Goal: Task Accomplishment & Management: Use online tool/utility

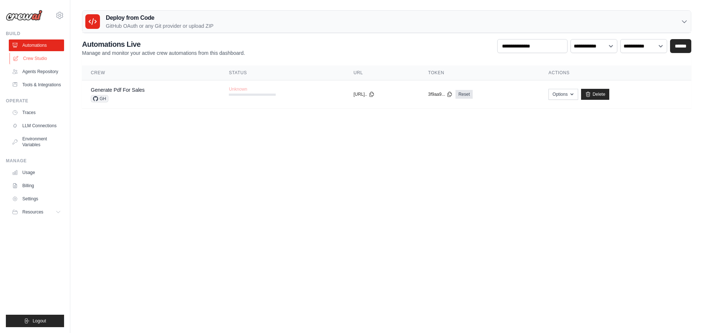
click at [42, 60] on link "Crew Studio" at bounding box center [37, 59] width 55 height 12
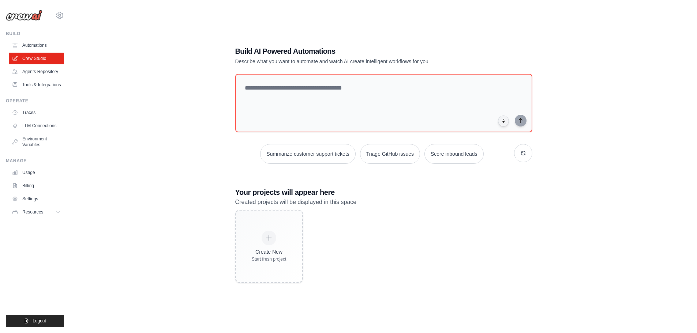
scroll to position [15, 0]
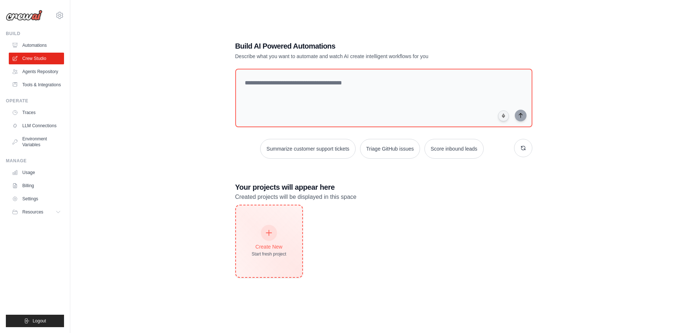
click at [254, 242] on div "Create New Start fresh project" at bounding box center [269, 241] width 35 height 31
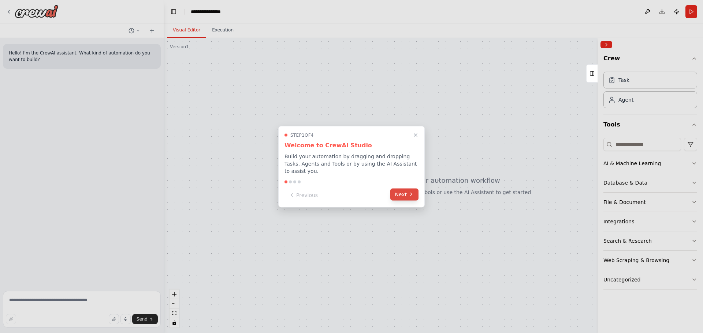
click at [395, 191] on button "Next" at bounding box center [404, 194] width 28 height 12
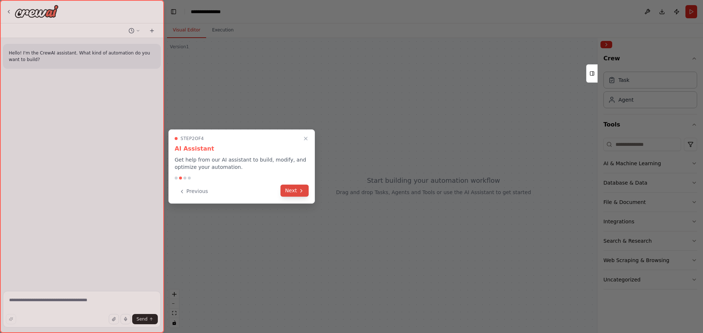
click at [297, 194] on button "Next" at bounding box center [294, 191] width 28 height 12
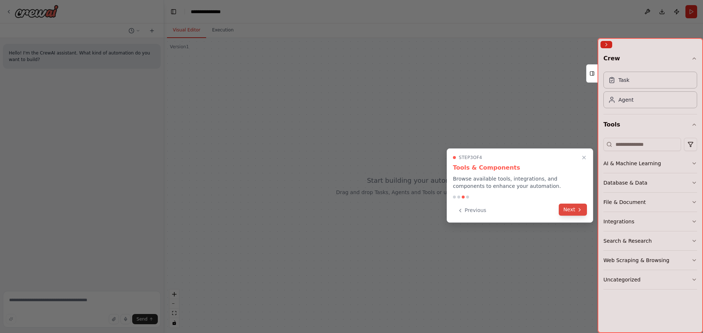
click at [581, 210] on icon at bounding box center [579, 210] width 6 height 6
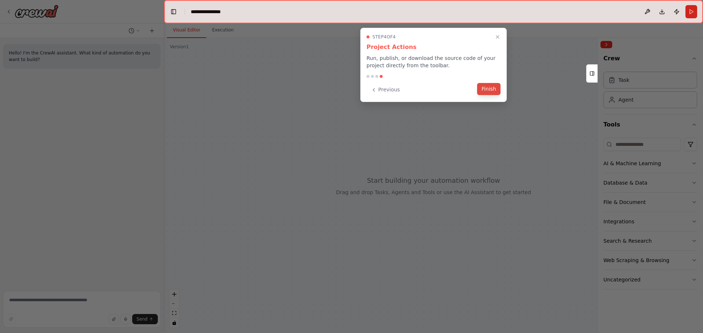
click at [495, 89] on button "Finish" at bounding box center [488, 89] width 23 height 12
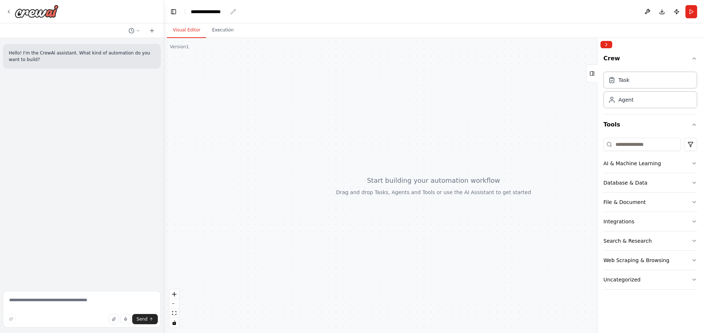
click at [202, 10] on div "**********" at bounding box center [209, 11] width 37 height 7
click at [276, 114] on div at bounding box center [433, 185] width 539 height 295
click at [689, 306] on icon "Notifications (F8)" at bounding box center [691, 307] width 6 height 6
click at [694, 161] on icon "button" at bounding box center [694, 164] width 6 height 6
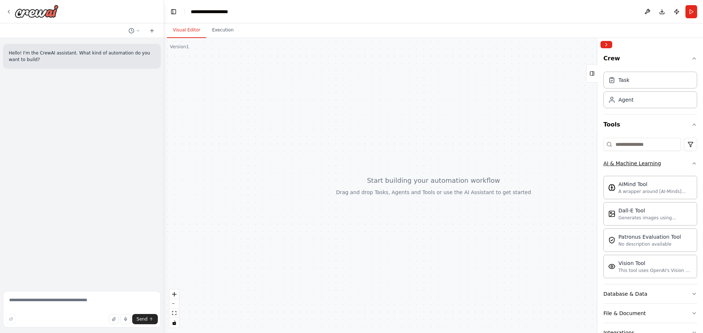
click at [691, 164] on icon "button" at bounding box center [694, 164] width 6 height 6
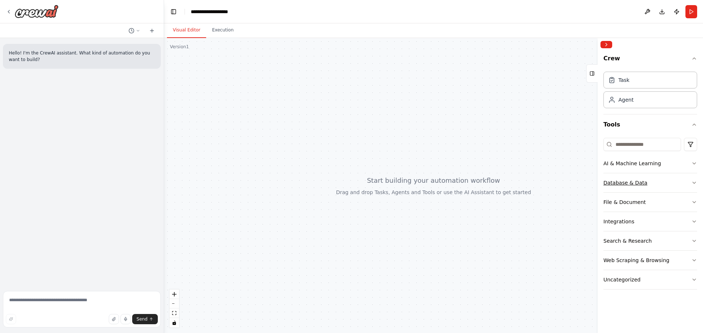
click at [691, 183] on icon "button" at bounding box center [694, 183] width 6 height 6
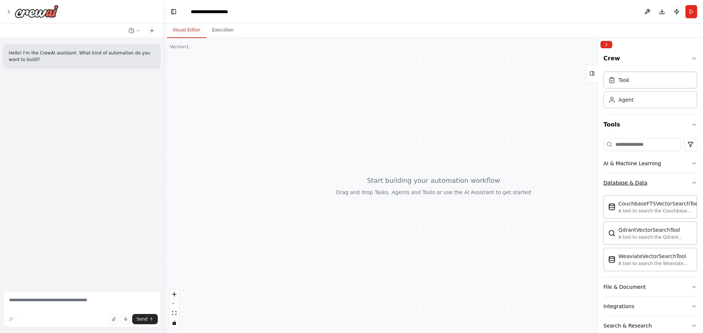
click at [684, 183] on button "Database & Data" at bounding box center [650, 182] width 94 height 19
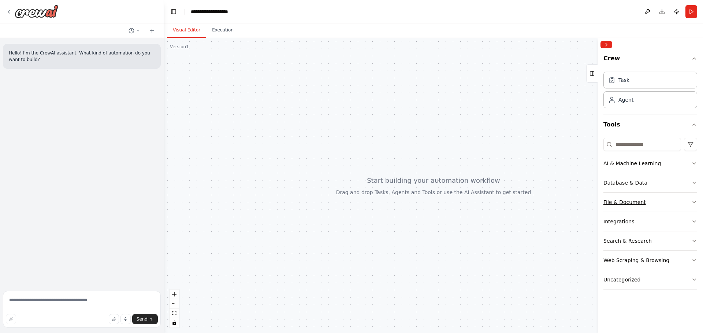
click at [691, 201] on icon "button" at bounding box center [694, 202] width 6 height 6
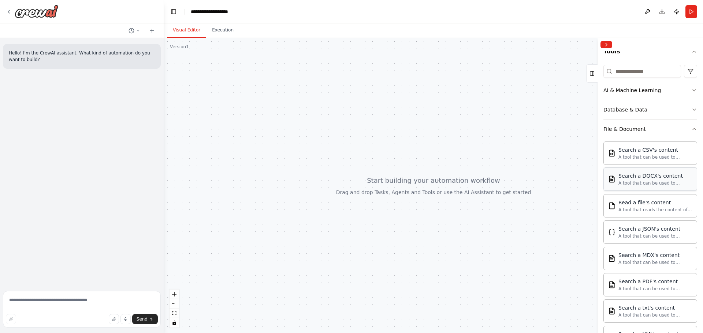
scroll to position [146, 0]
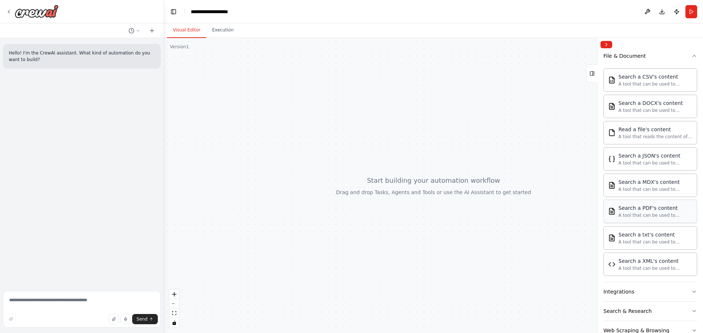
click at [658, 215] on div "A tool that can be used to semantic search a query from a PDF's content." at bounding box center [655, 216] width 74 height 6
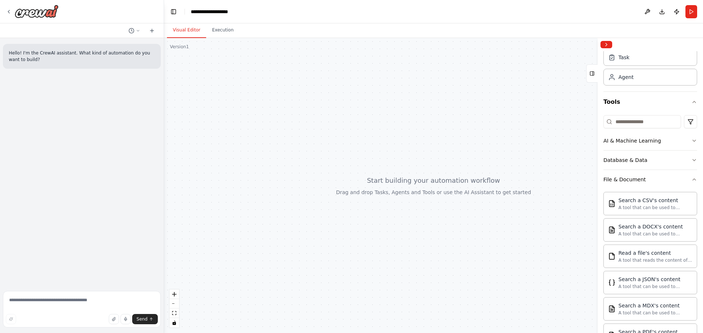
scroll to position [0, 0]
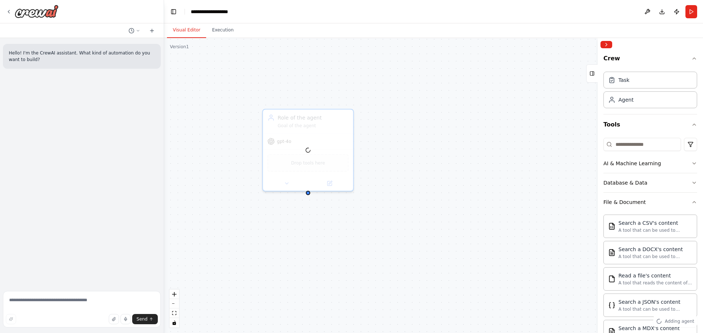
drag, startPoint x: 458, startPoint y: 232, endPoint x: 418, endPoint y: 177, distance: 68.0
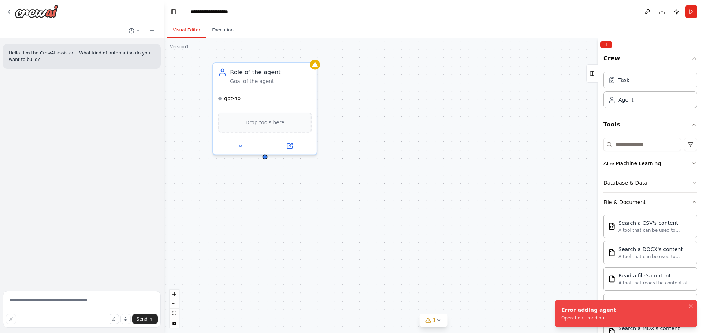
drag, startPoint x: 395, startPoint y: 253, endPoint x: 440, endPoint y: 150, distance: 112.8
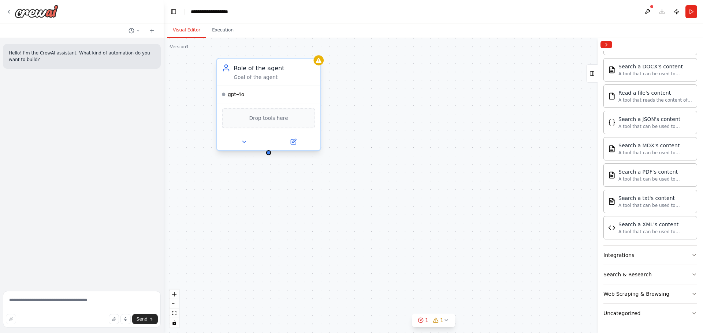
click at [284, 124] on div "Drop tools here" at bounding box center [268, 118] width 93 height 20
click at [242, 145] on icon at bounding box center [243, 142] width 7 height 7
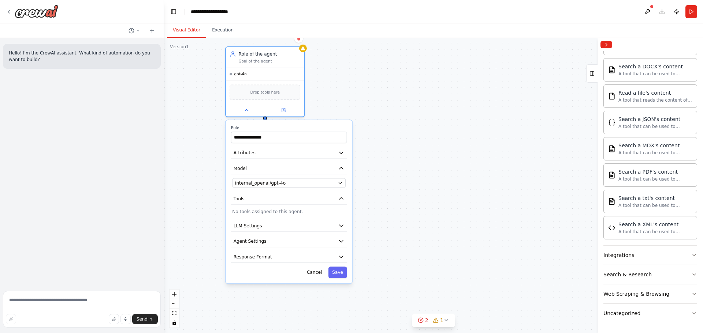
drag, startPoint x: 425, startPoint y: 191, endPoint x: 384, endPoint y: 157, distance: 53.1
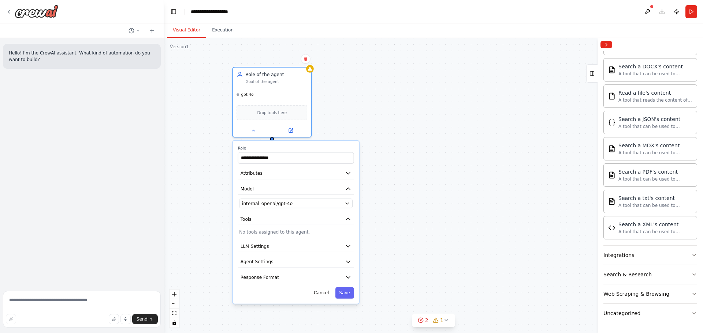
drag, startPoint x: 387, startPoint y: 131, endPoint x: 385, endPoint y: 145, distance: 14.1
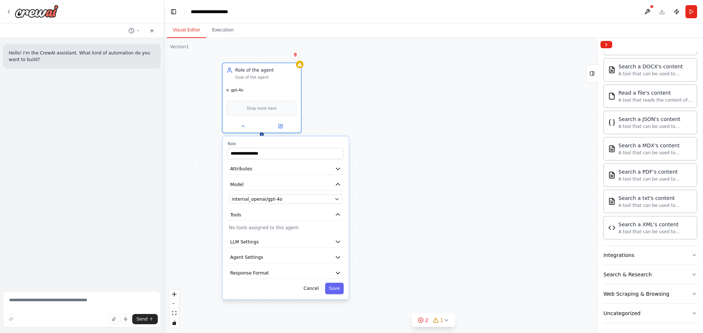
drag, startPoint x: 383, startPoint y: 150, endPoint x: 375, endPoint y: 145, distance: 9.2
click at [429, 324] on div "2 1" at bounding box center [431, 320] width 26 height 7
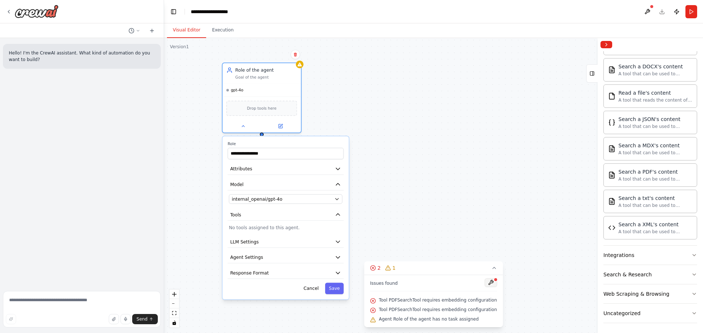
click at [484, 283] on button at bounding box center [490, 283] width 12 height 9
click at [332, 241] on button "LLM Settings" at bounding box center [286, 242] width 116 height 12
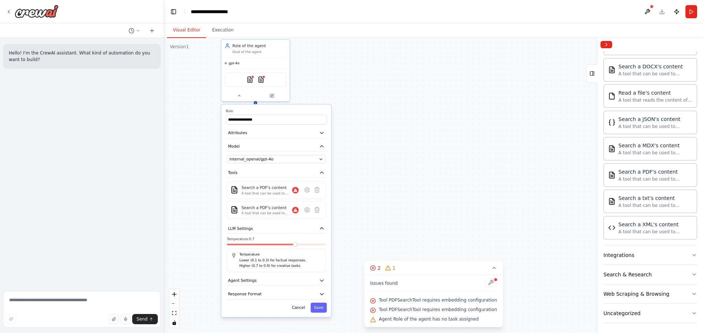
drag, startPoint x: 379, startPoint y: 240, endPoint x: 363, endPoint y: 194, distance: 48.3
click at [320, 212] on icon at bounding box center [317, 210] width 7 height 7
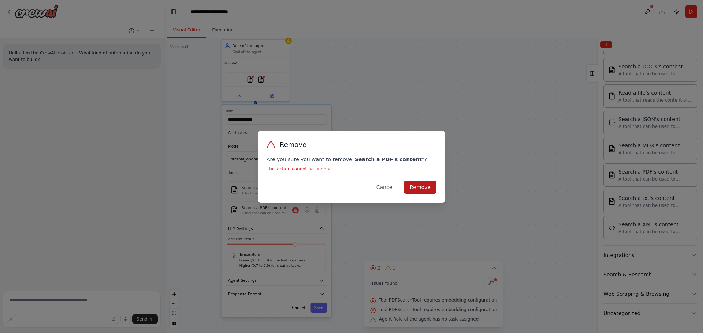
click at [414, 186] on button "Remove" at bounding box center [420, 187] width 33 height 13
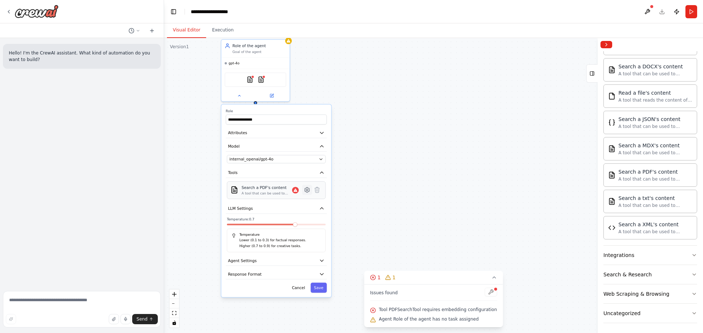
click at [308, 192] on icon at bounding box center [307, 190] width 5 height 5
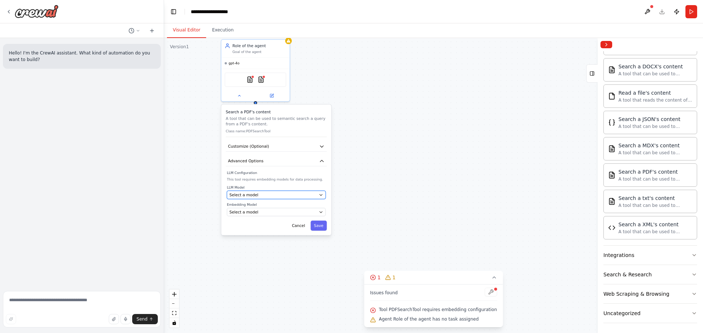
click at [305, 194] on div "Select a model" at bounding box center [272, 195] width 87 height 5
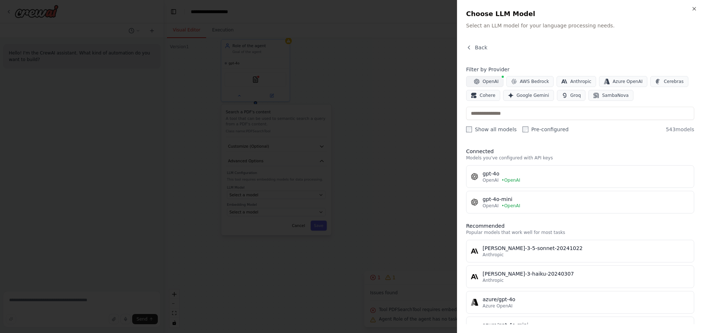
click at [481, 81] on button "OpenAI" at bounding box center [484, 81] width 37 height 11
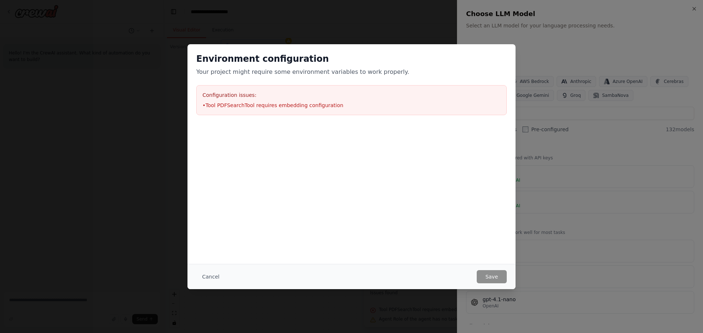
click at [352, 107] on div at bounding box center [351, 166] width 703 height 333
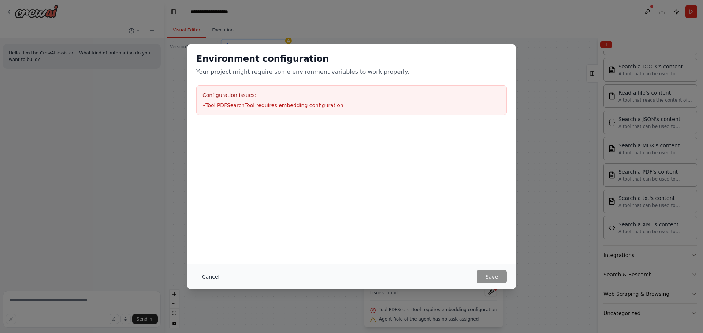
click at [198, 277] on button "Cancel" at bounding box center [210, 276] width 29 height 13
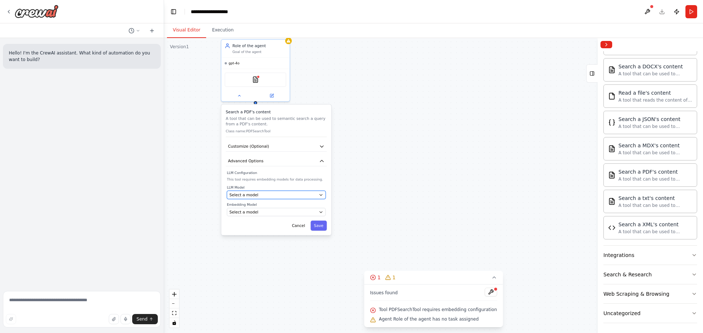
click at [279, 199] on button "Select a model" at bounding box center [276, 195] width 99 height 8
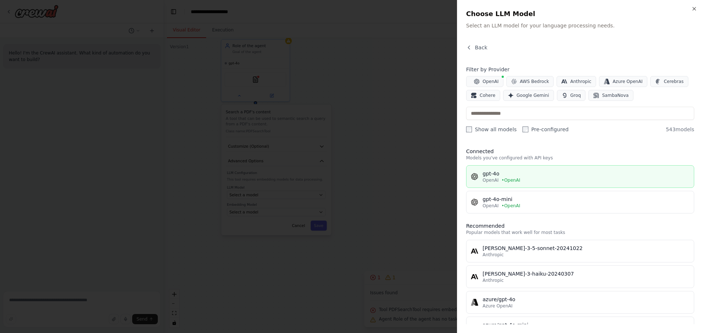
click at [552, 173] on div "gpt-4o" at bounding box center [585, 173] width 207 height 7
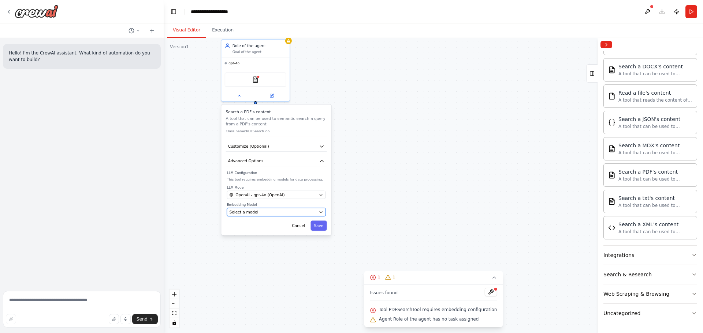
click at [272, 211] on div "Select a model" at bounding box center [272, 212] width 87 height 5
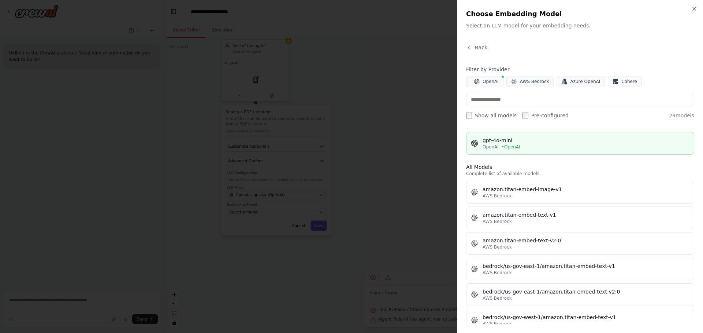
scroll to position [0, 0]
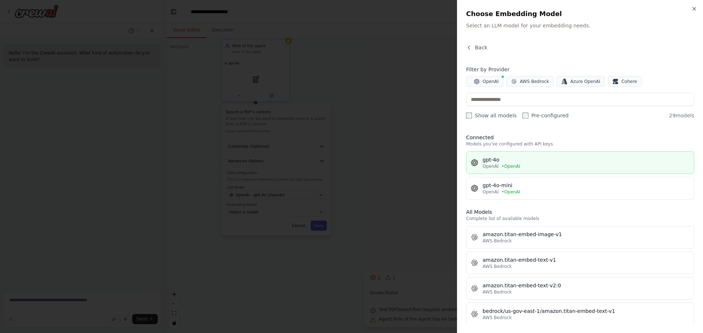
click at [543, 156] on div "gpt-4o" at bounding box center [585, 159] width 207 height 7
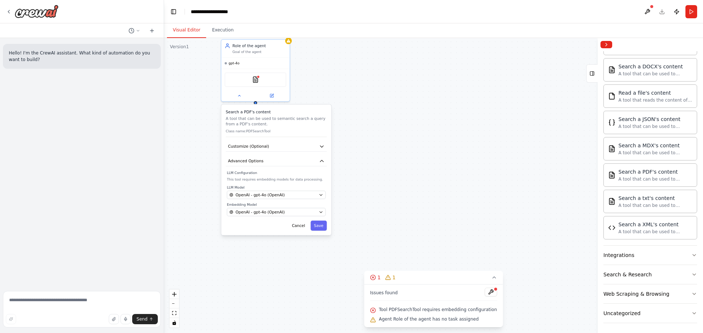
click at [323, 232] on div "Search a PDF's content A tool that can be used to semantic search a query from …" at bounding box center [276, 170] width 110 height 131
click at [321, 226] on button "Save" at bounding box center [318, 226] width 16 height 10
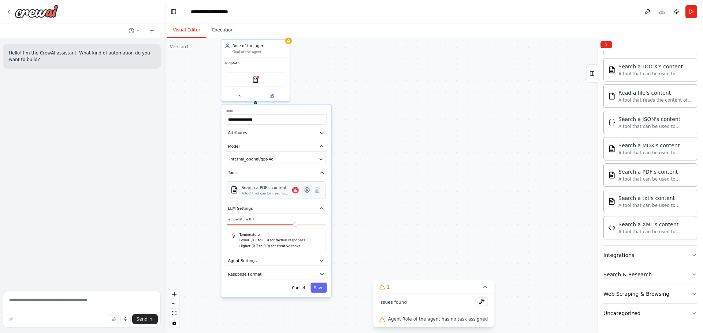
click at [303, 192] on button at bounding box center [307, 190] width 10 height 10
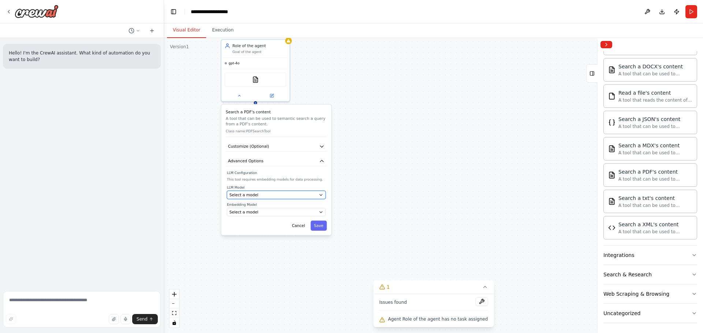
click at [316, 193] on div "Select a model" at bounding box center [272, 195] width 87 height 5
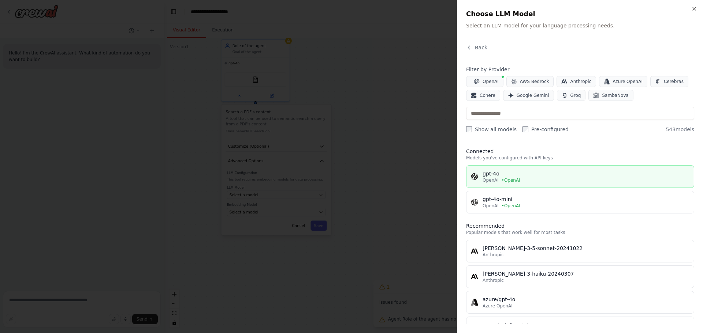
click at [524, 173] on div "gpt-4o" at bounding box center [585, 173] width 207 height 7
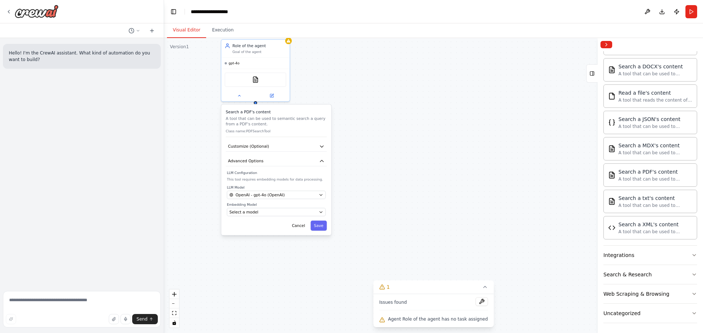
click at [258, 206] on label "Embedding Model" at bounding box center [276, 205] width 99 height 4
click at [258, 210] on div "Select a model" at bounding box center [272, 212] width 87 height 5
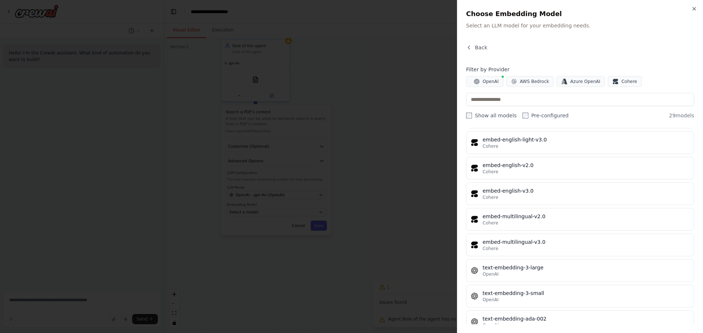
scroll to position [596, 0]
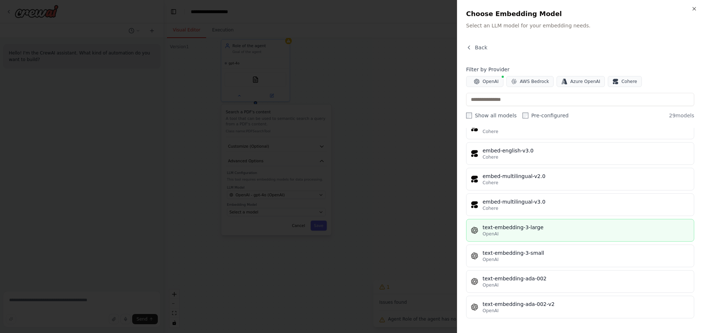
click at [509, 229] on div "text-embedding-3-large" at bounding box center [585, 227] width 207 height 7
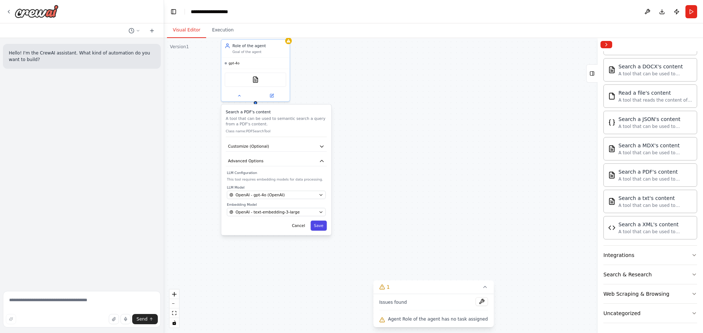
click at [318, 228] on button "Save" at bounding box center [318, 226] width 16 height 10
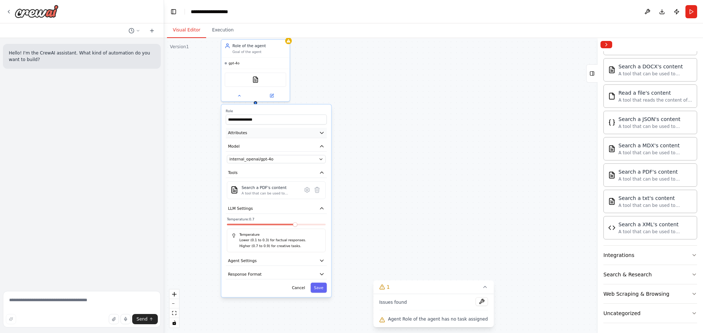
click at [322, 136] on button "Attributes" at bounding box center [276, 133] width 101 height 10
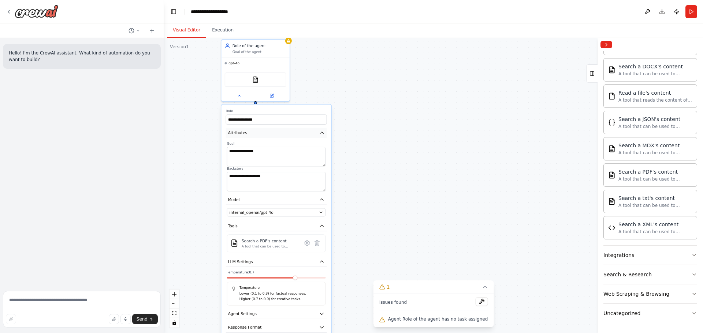
click at [322, 136] on button "Attributes" at bounding box center [276, 133] width 101 height 10
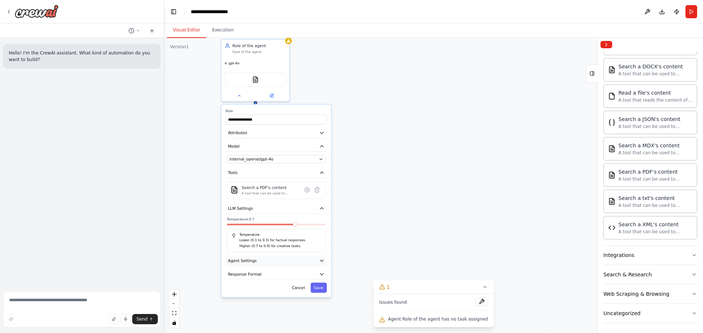
click at [322, 262] on icon "button" at bounding box center [321, 260] width 5 height 5
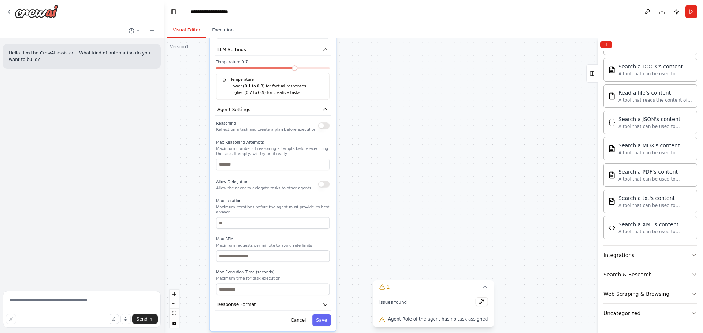
drag, startPoint x: 407, startPoint y: 171, endPoint x: 417, endPoint y: 44, distance: 127.0
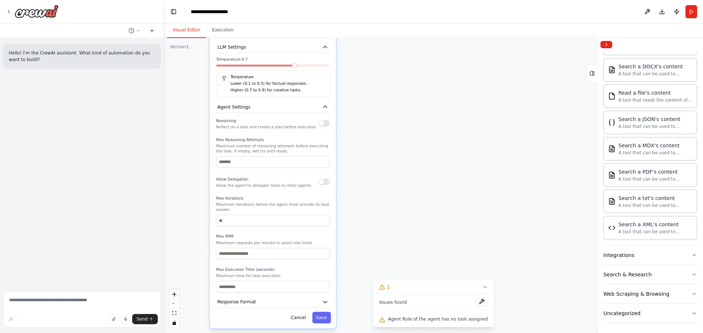
click at [322, 125] on button "button" at bounding box center [323, 123] width 11 height 6
click at [310, 163] on input "number" at bounding box center [272, 161] width 113 height 11
type input "*"
click at [294, 193] on div "Reasoning Reflect on a task and create a plan before execution Max Reasoning At…" at bounding box center [272, 205] width 113 height 176
click at [328, 106] on icon "button" at bounding box center [325, 107] width 6 height 6
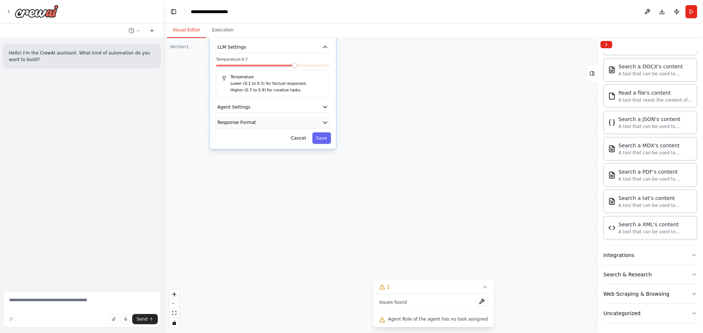
click at [321, 125] on button "Response Format" at bounding box center [273, 123] width 116 height 12
click at [279, 158] on button "Add Property" at bounding box center [272, 155] width 113 height 15
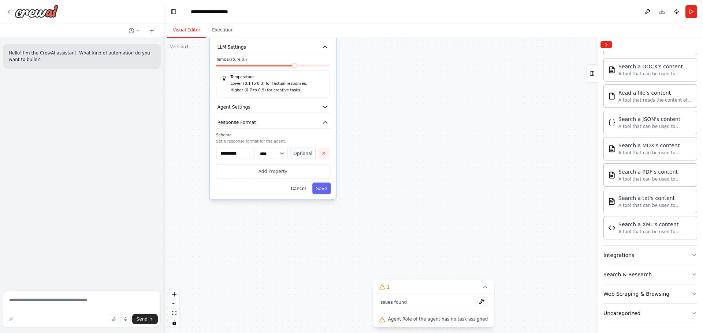
click at [325, 154] on icon "button" at bounding box center [323, 153] width 5 height 5
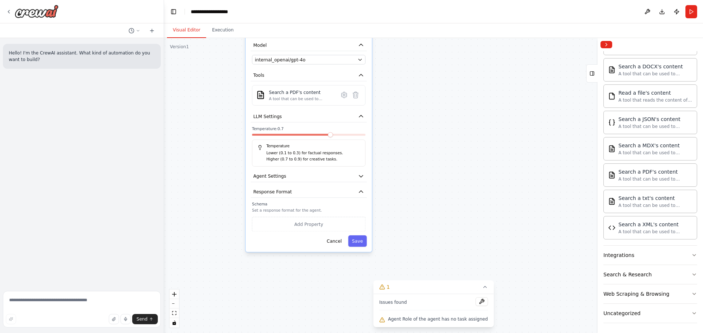
drag, startPoint x: 449, startPoint y: 128, endPoint x: 494, endPoint y: 205, distance: 89.1
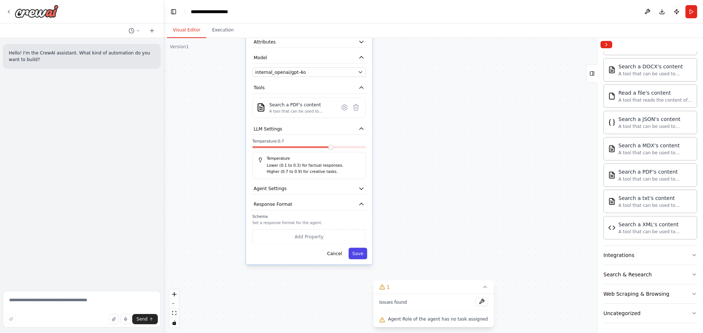
click at [356, 256] on button "Save" at bounding box center [357, 253] width 19 height 11
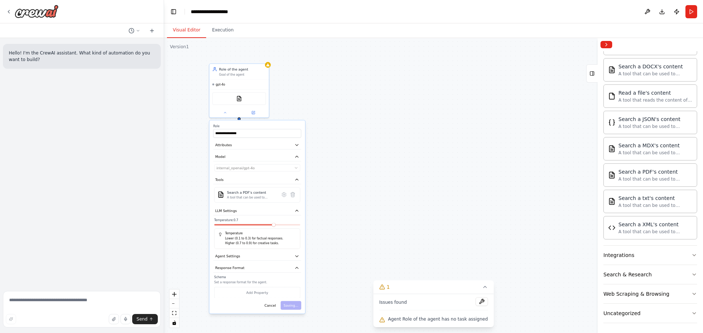
drag, startPoint x: 462, startPoint y: 167, endPoint x: 371, endPoint y: 231, distance: 111.8
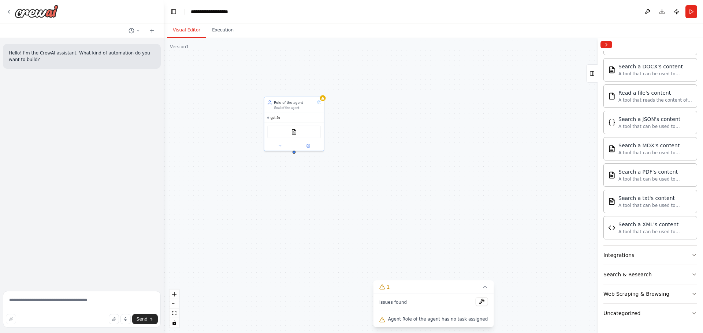
drag, startPoint x: 327, startPoint y: 105, endPoint x: 375, endPoint y: 130, distance: 54.3
drag, startPoint x: 396, startPoint y: 133, endPoint x: 378, endPoint y: 171, distance: 41.8
drag, startPoint x: 396, startPoint y: 163, endPoint x: 294, endPoint y: 137, distance: 106.1
drag, startPoint x: 311, startPoint y: 131, endPoint x: 332, endPoint y: 136, distance: 22.3
drag, startPoint x: 324, startPoint y: 114, endPoint x: 297, endPoint y: 90, distance: 35.8
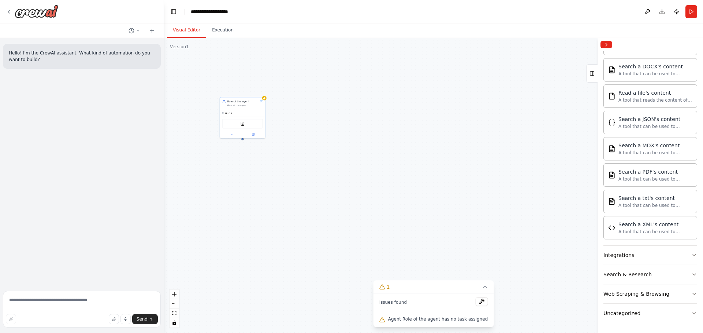
scroll to position [185, 0]
click at [685, 292] on button "Web Scraping & Browsing" at bounding box center [650, 292] width 94 height 19
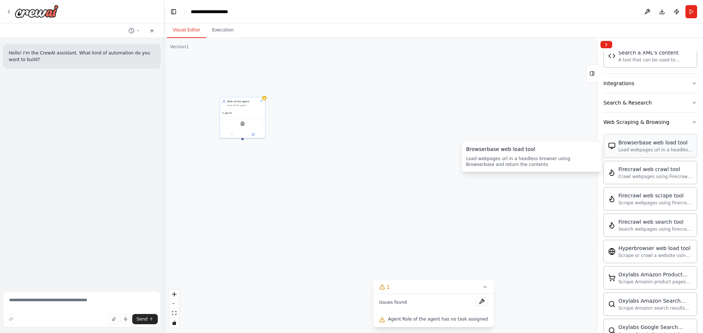
scroll to position [368, 0]
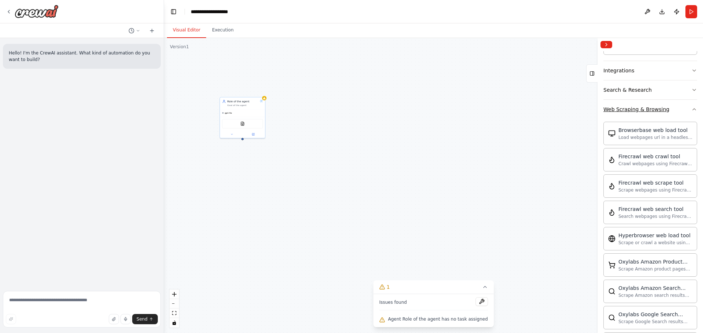
click at [691, 109] on icon "button" at bounding box center [694, 110] width 6 height 6
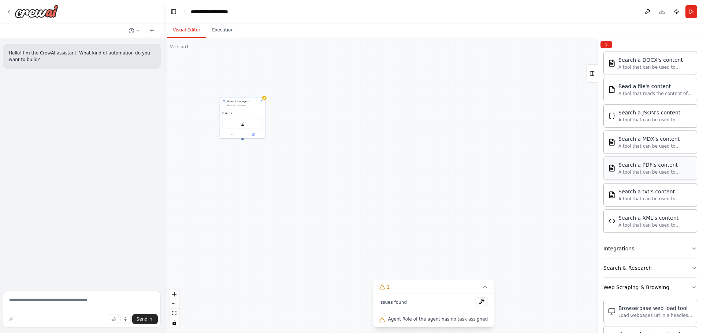
scroll to position [185, 0]
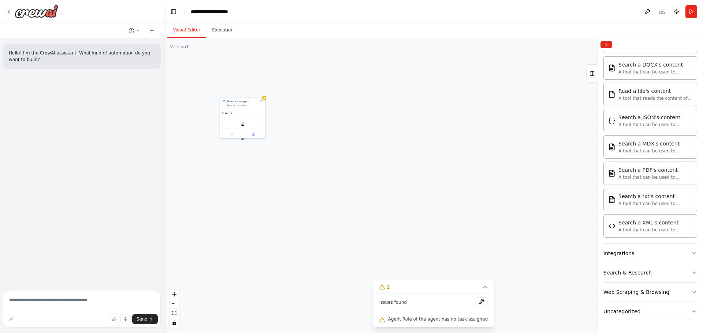
click at [691, 272] on icon "button" at bounding box center [694, 273] width 6 height 6
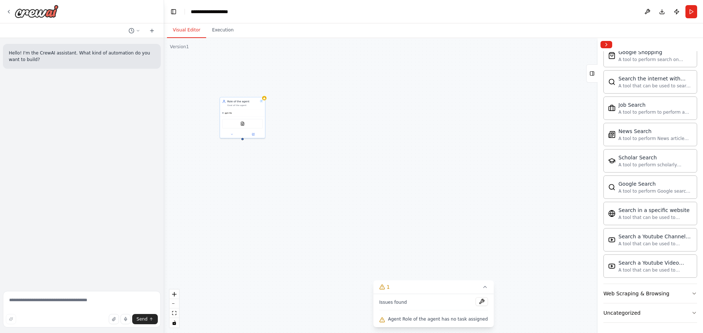
scroll to position [560, 0]
click at [688, 289] on button "Web Scraping & Browsing" at bounding box center [650, 292] width 94 height 19
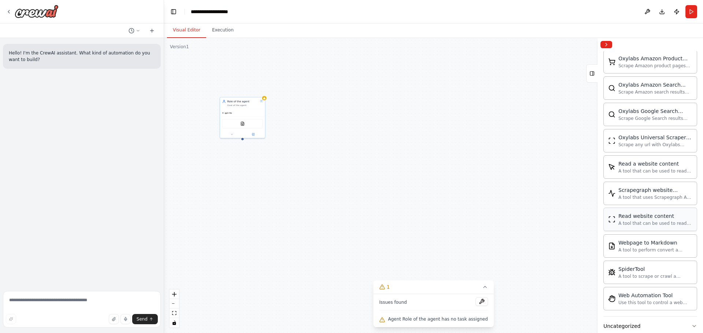
scroll to position [961, 0]
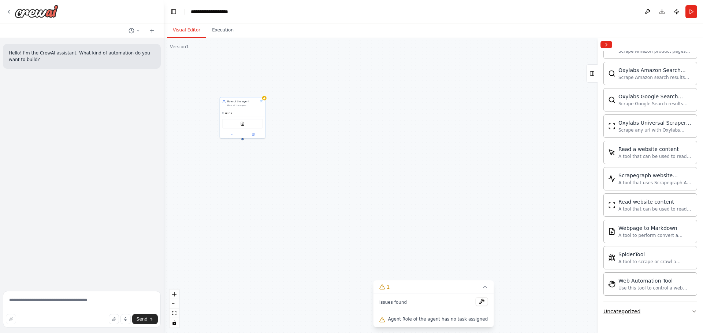
click at [617, 307] on button "Uncategorized" at bounding box center [650, 311] width 94 height 19
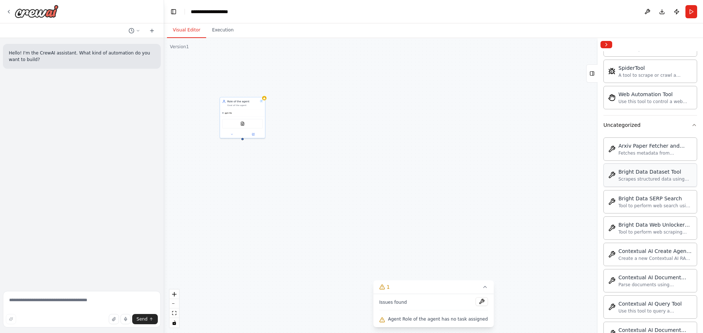
scroll to position [1180, 0]
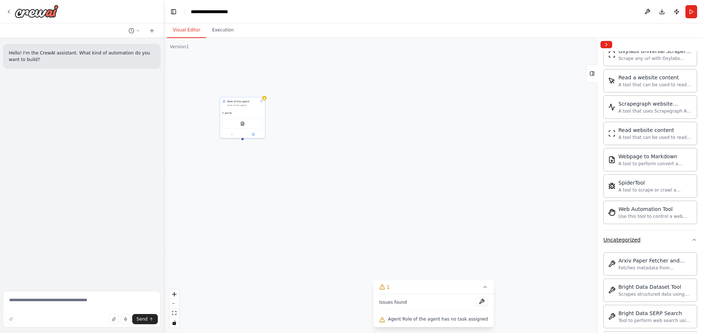
click at [640, 246] on button "Uncategorized" at bounding box center [650, 240] width 94 height 19
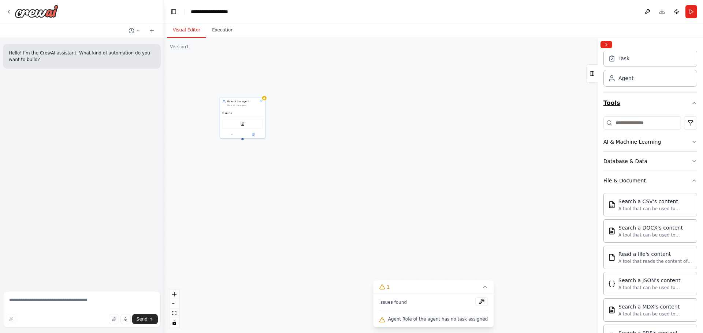
scroll to position [0, 0]
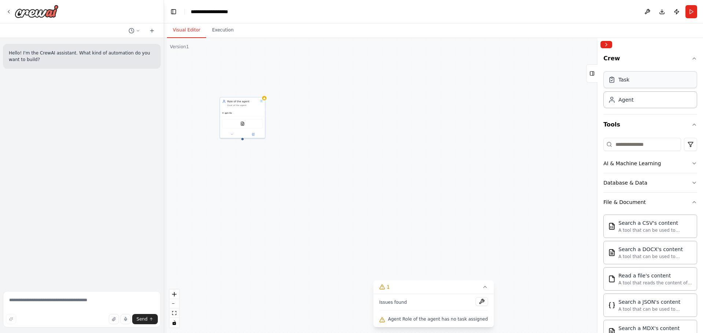
click at [643, 80] on div "Task" at bounding box center [650, 79] width 94 height 17
click at [419, 143] on div "New Task Task description" at bounding box center [418, 139] width 45 height 12
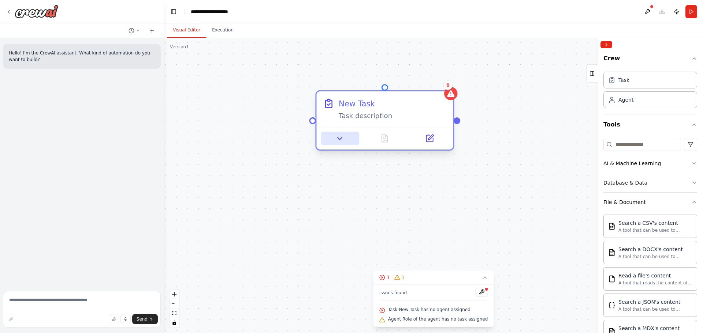
click at [333, 141] on button at bounding box center [340, 138] width 38 height 13
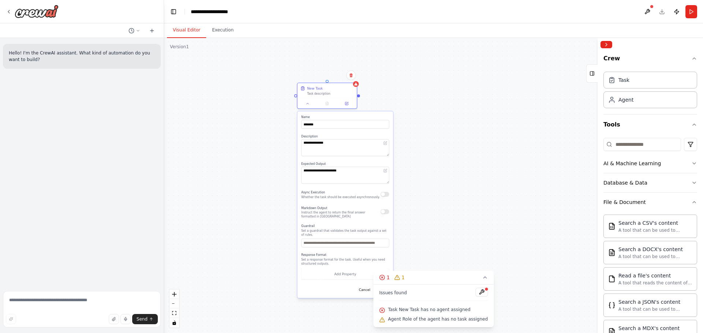
drag, startPoint x: 482, startPoint y: 171, endPoint x: 468, endPoint y: 126, distance: 46.8
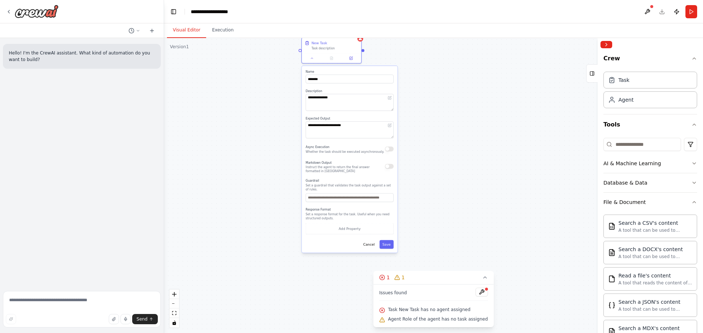
drag, startPoint x: 419, startPoint y: 216, endPoint x: 423, endPoint y: 170, distance: 45.6
click at [619, 142] on input at bounding box center [642, 144] width 78 height 13
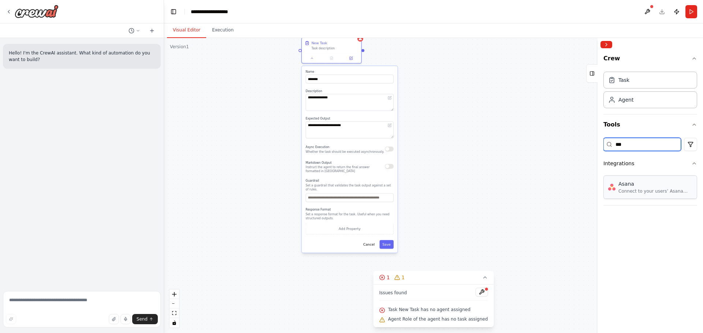
type input "***"
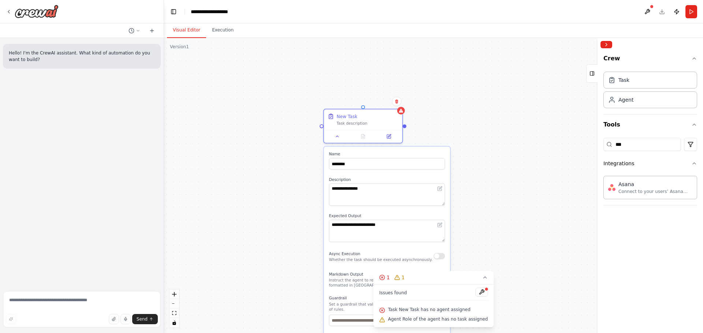
drag, startPoint x: 413, startPoint y: 92, endPoint x: 571, endPoint y: 213, distance: 198.9
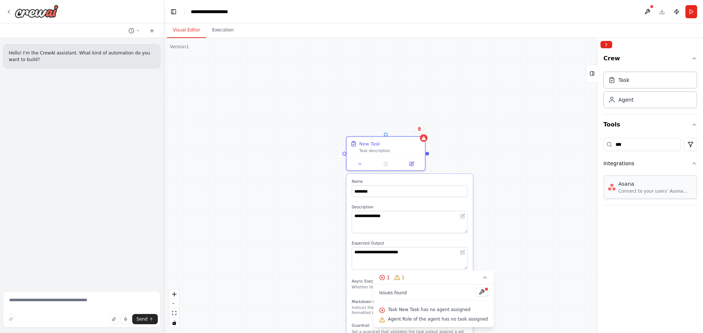
click at [640, 190] on div "Connect to your users’ Asana accounts" at bounding box center [655, 191] width 74 height 6
drag, startPoint x: 428, startPoint y: 154, endPoint x: 511, endPoint y: 112, distance: 93.1
click at [511, 112] on div "**********" at bounding box center [433, 185] width 539 height 295
click at [624, 107] on div "Agent" at bounding box center [650, 99] width 94 height 17
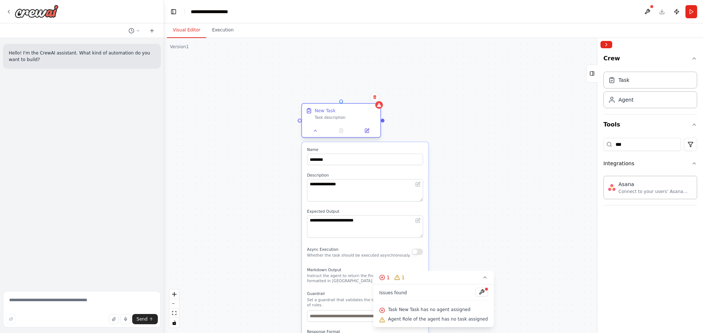
drag, startPoint x: 375, startPoint y: 155, endPoint x: 317, endPoint y: 125, distance: 64.8
click at [317, 125] on div "New Task Task description" at bounding box center [341, 120] width 80 height 35
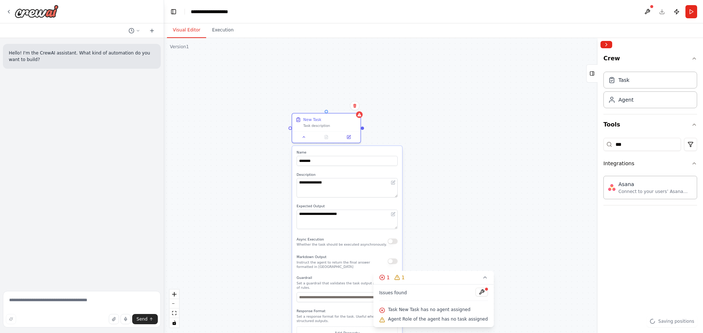
click at [486, 92] on div "**********" at bounding box center [433, 185] width 539 height 295
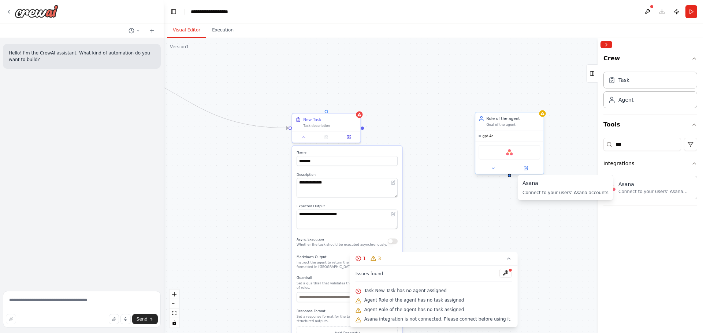
click at [492, 161] on div "Asana" at bounding box center [509, 152] width 68 height 21
click at [491, 171] on button at bounding box center [492, 168] width 31 height 7
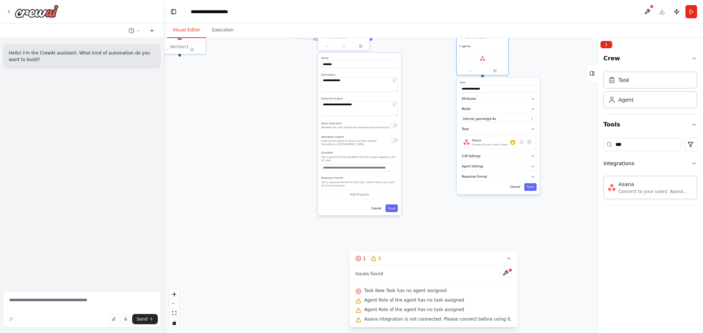
drag, startPoint x: 459, startPoint y: 228, endPoint x: 441, endPoint y: 127, distance: 101.9
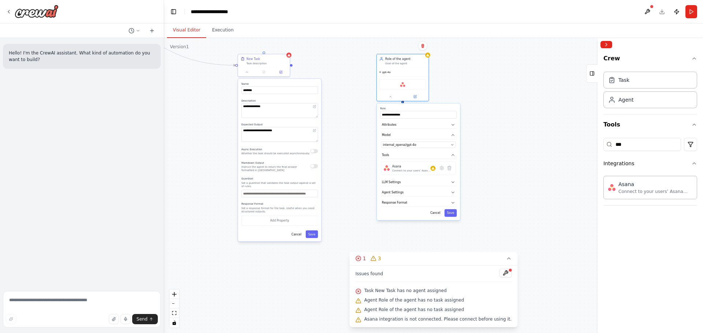
drag, startPoint x: 448, startPoint y: 127, endPoint x: 369, endPoint y: 154, distance: 83.2
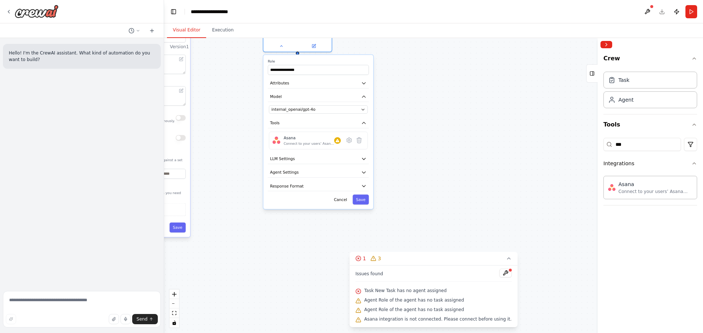
drag, startPoint x: 374, startPoint y: 160, endPoint x: 259, endPoint y: 126, distance: 119.3
click at [347, 142] on icon at bounding box center [349, 140] width 7 height 7
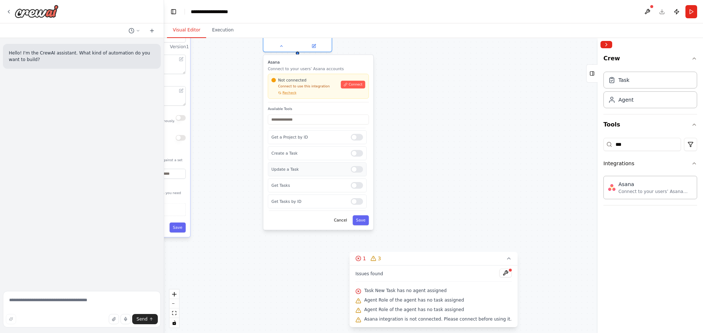
scroll to position [37, 0]
click at [353, 174] on div at bounding box center [357, 171] width 12 height 7
click at [359, 222] on button "Save" at bounding box center [360, 221] width 16 height 10
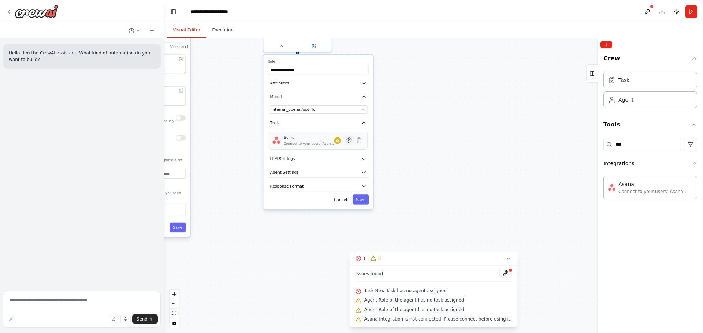
click at [347, 142] on icon at bounding box center [349, 140] width 5 height 5
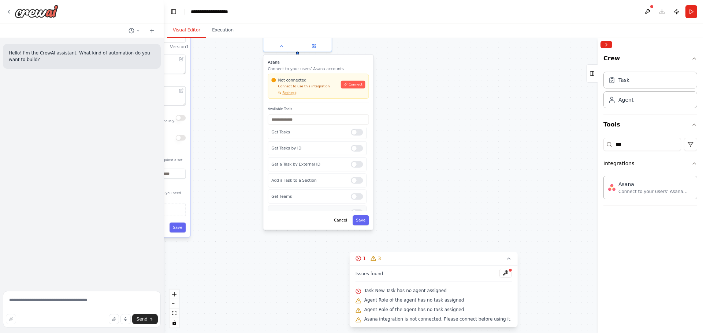
scroll to position [142, 0]
click at [350, 85] on span "Connect" at bounding box center [355, 84] width 14 height 4
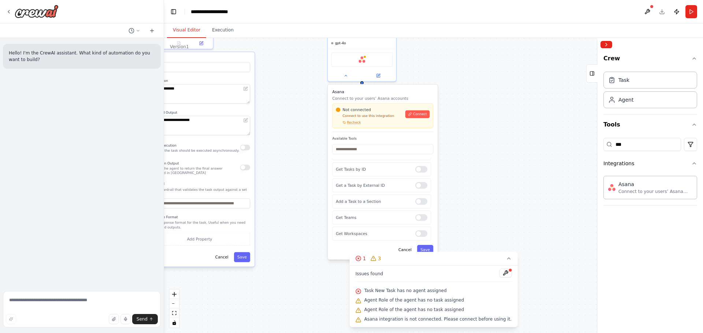
drag, startPoint x: 463, startPoint y: 143, endPoint x: 535, endPoint y: 179, distance: 80.5
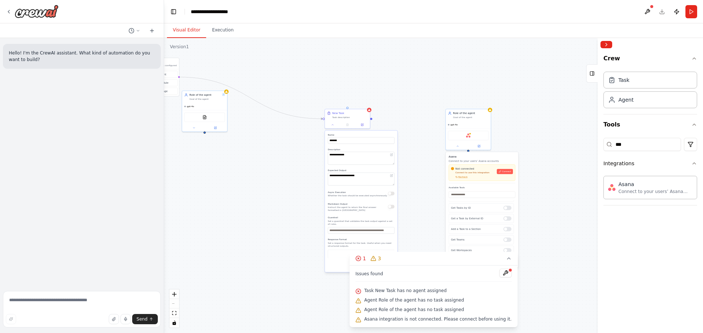
drag, startPoint x: 523, startPoint y: 151, endPoint x: 565, endPoint y: 184, distance: 54.0
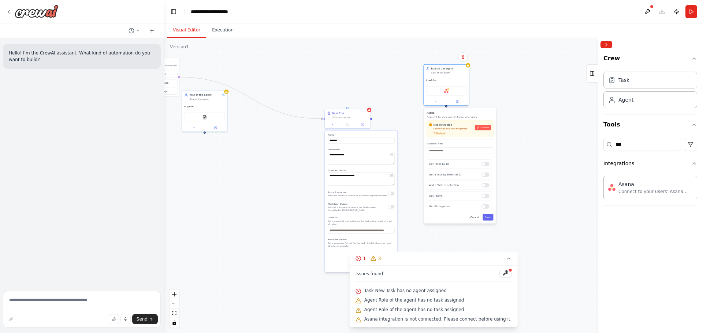
drag, startPoint x: 478, startPoint y: 119, endPoint x: 457, endPoint y: 75, distance: 48.5
click at [457, 75] on div "Role of the agent Goal of the agent" at bounding box center [445, 71] width 45 height 12
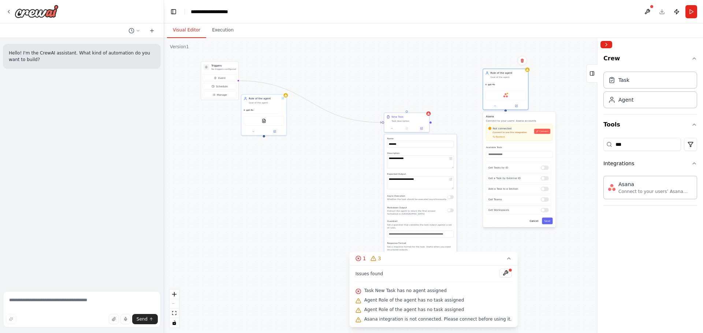
drag, startPoint x: 285, startPoint y: 191, endPoint x: 329, endPoint y: 223, distance: 53.5
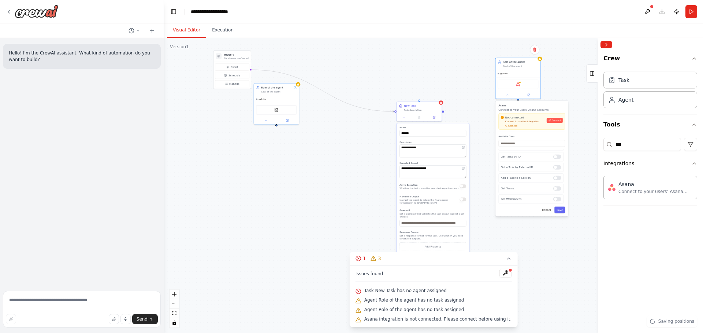
drag, startPoint x: 326, startPoint y: 199, endPoint x: 300, endPoint y: 182, distance: 31.2
drag, startPoint x: 277, startPoint y: 108, endPoint x: 392, endPoint y: 134, distance: 118.0
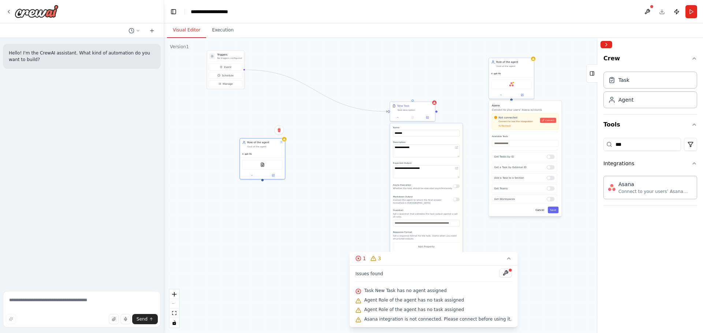
click at [270, 162] on div "gpt-4o PDFSearchTool" at bounding box center [262, 164] width 45 height 29
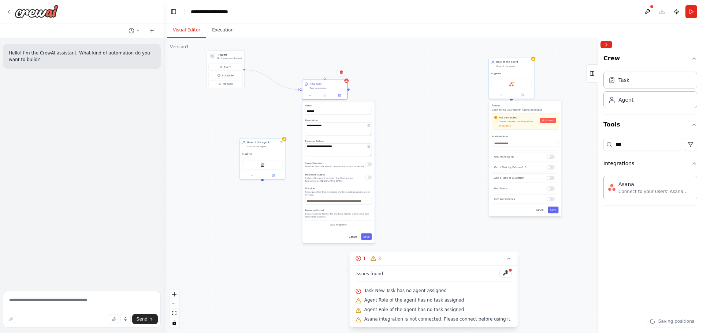
drag, startPoint x: 405, startPoint y: 112, endPoint x: 346, endPoint y: 104, distance: 59.5
click at [324, 86] on div "New Task Task description" at bounding box center [324, 86] width 45 height 12
click at [507, 258] on button "1 3" at bounding box center [434, 259] width 168 height 14
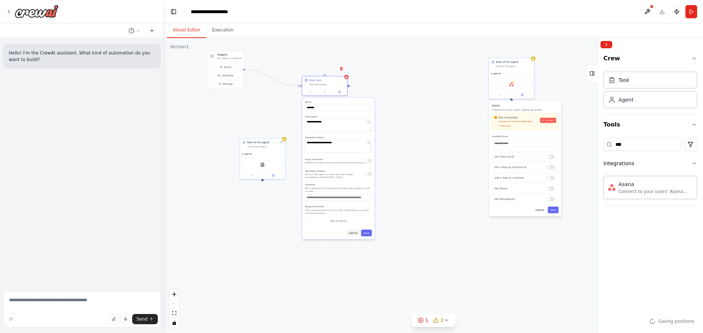
click at [351, 233] on button "Cancel" at bounding box center [352, 233] width 13 height 7
click at [436, 191] on div "**********" at bounding box center [433, 185] width 539 height 295
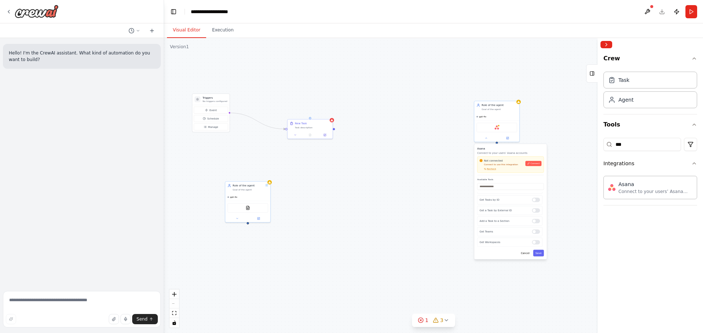
drag, startPoint x: 268, startPoint y: 225, endPoint x: 252, endPoint y: 269, distance: 46.8
click at [252, 269] on div "**********" at bounding box center [433, 185] width 539 height 295
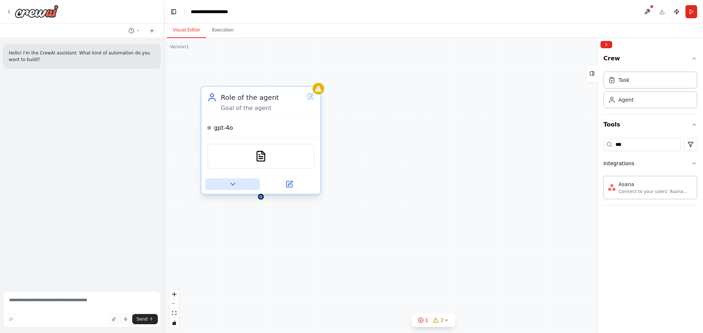
click at [232, 185] on icon at bounding box center [233, 184] width 8 height 8
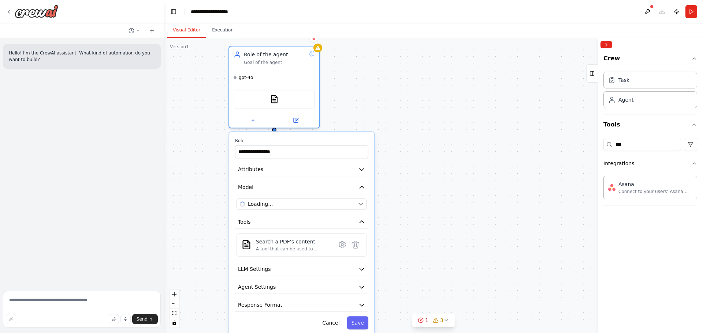
drag, startPoint x: 444, startPoint y: 158, endPoint x: 424, endPoint y: 107, distance: 54.5
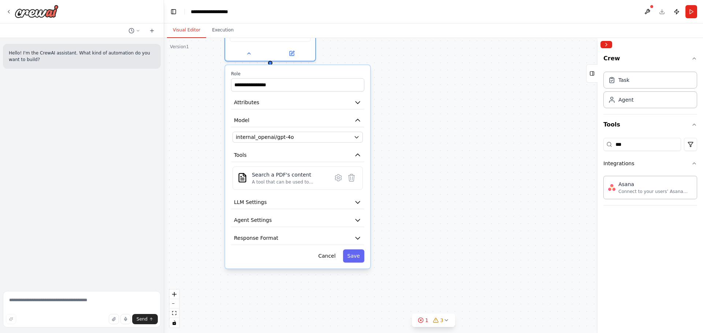
drag, startPoint x: 384, startPoint y: 187, endPoint x: 392, endPoint y: 132, distance: 56.2
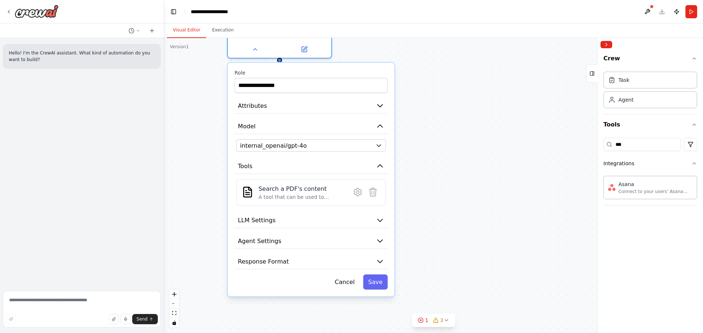
drag, startPoint x: 391, startPoint y: 137, endPoint x: 415, endPoint y: 160, distance: 32.9
click at [379, 111] on button "Attributes" at bounding box center [311, 106] width 153 height 16
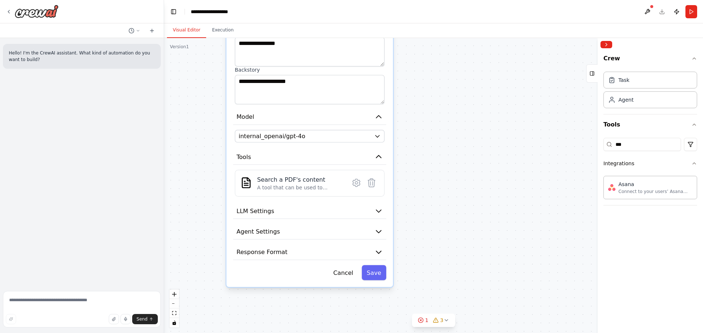
drag, startPoint x: 430, startPoint y: 182, endPoint x: 430, endPoint y: 114, distance: 67.7
click at [379, 232] on icon "button" at bounding box center [378, 231] width 5 height 3
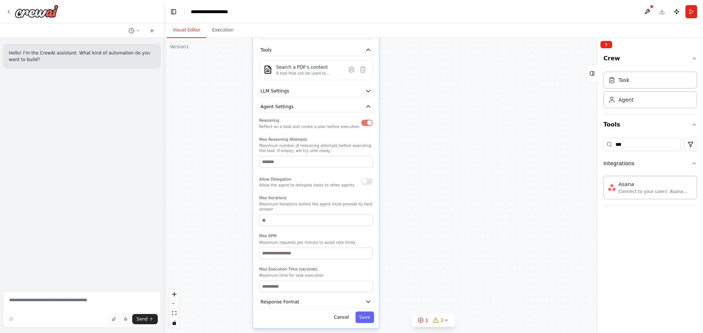
drag, startPoint x: 425, startPoint y: 159, endPoint x: 415, endPoint y: 101, distance: 59.0
click at [371, 104] on icon "button" at bounding box center [368, 106] width 6 height 6
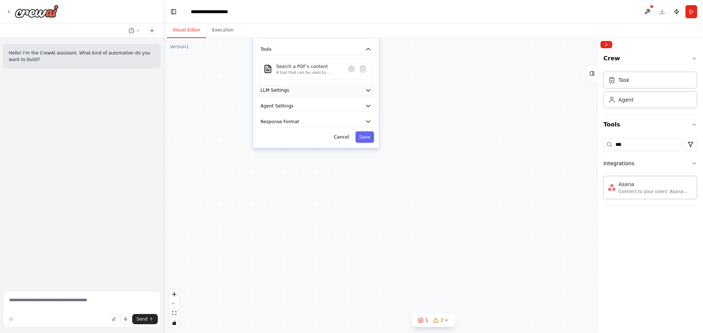
click at [366, 90] on icon "button" at bounding box center [368, 90] width 6 height 6
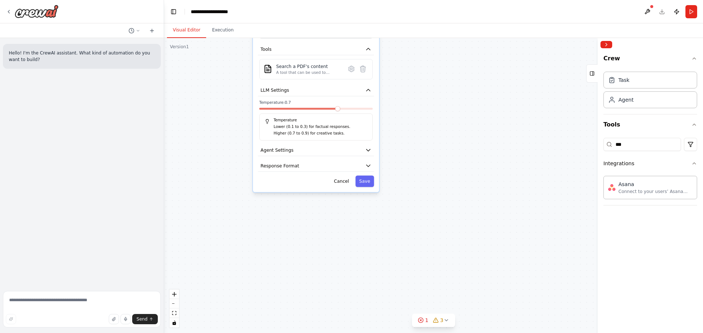
click at [273, 111] on div at bounding box center [315, 110] width 113 height 4
click at [267, 111] on div at bounding box center [315, 110] width 113 height 4
click at [271, 107] on span at bounding box center [272, 108] width 5 height 5
click at [232, 152] on div "**********" at bounding box center [433, 185] width 539 height 295
click at [328, 163] on button "Response Format" at bounding box center [316, 166] width 116 height 12
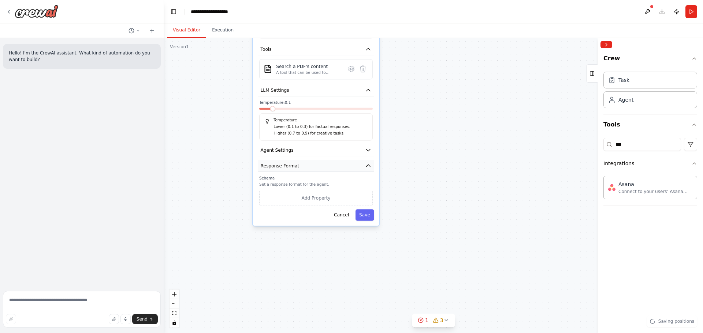
click at [328, 163] on button "Response Format" at bounding box center [316, 166] width 116 height 12
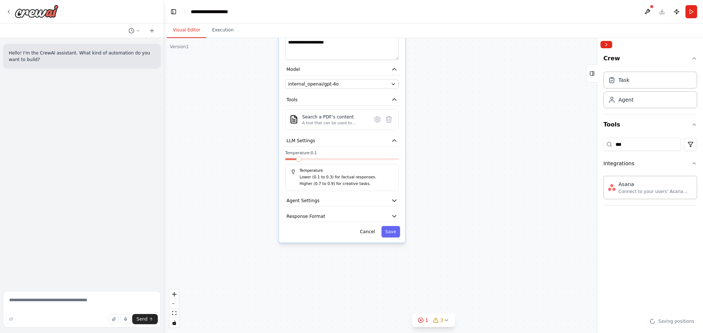
drag, startPoint x: 224, startPoint y: 164, endPoint x: 296, endPoint y: 277, distance: 134.2
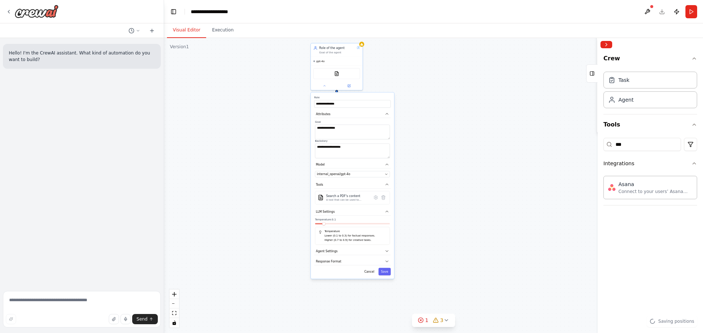
click at [286, 117] on div "**********" at bounding box center [433, 185] width 539 height 295
click at [340, 130] on textarea "**********" at bounding box center [352, 132] width 75 height 15
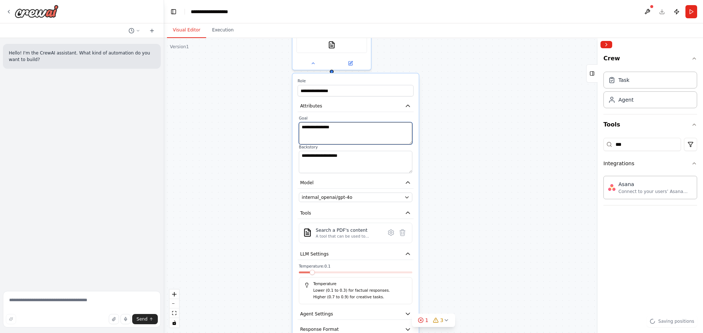
drag, startPoint x: 346, startPoint y: 130, endPoint x: 294, endPoint y: 123, distance: 52.7
click at [294, 123] on div "**********" at bounding box center [355, 215] width 126 height 283
type textarea "*"
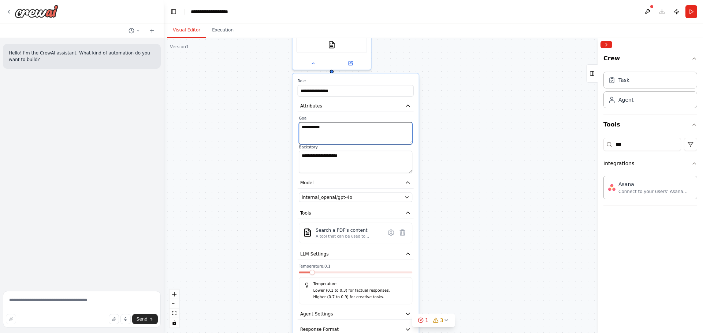
type textarea "**********"
click at [335, 92] on input "**********" at bounding box center [356, 90] width 116 height 11
type input "**********"
click at [335, 132] on textarea "**********" at bounding box center [355, 133] width 113 height 22
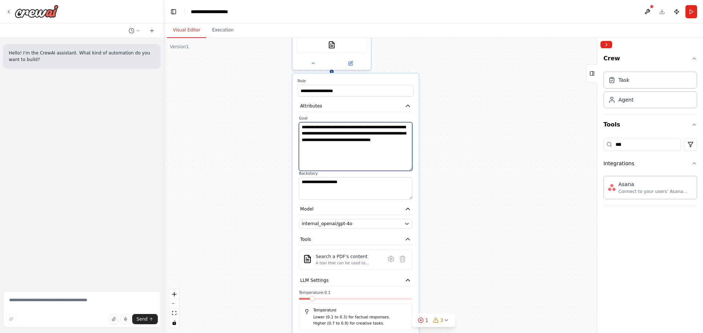
drag, startPoint x: 410, startPoint y: 143, endPoint x: 411, endPoint y: 183, distance: 39.9
click at [411, 171] on textarea "**********" at bounding box center [355, 146] width 113 height 49
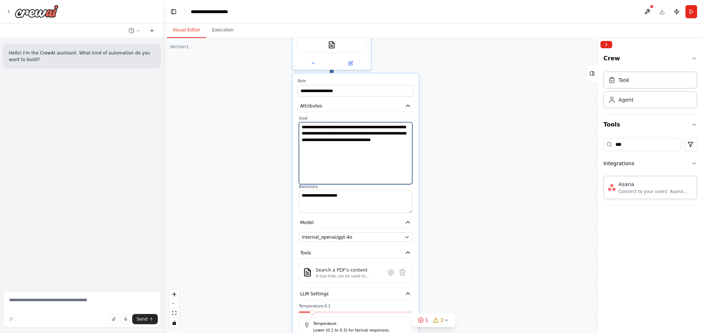
click at [320, 149] on textarea "**********" at bounding box center [355, 153] width 113 height 62
click at [332, 145] on textarea "**********" at bounding box center [355, 153] width 113 height 62
drag, startPoint x: 312, startPoint y: 138, endPoint x: 383, endPoint y: 167, distance: 76.9
click at [383, 167] on textarea "**********" at bounding box center [355, 153] width 113 height 62
type textarea "**********"
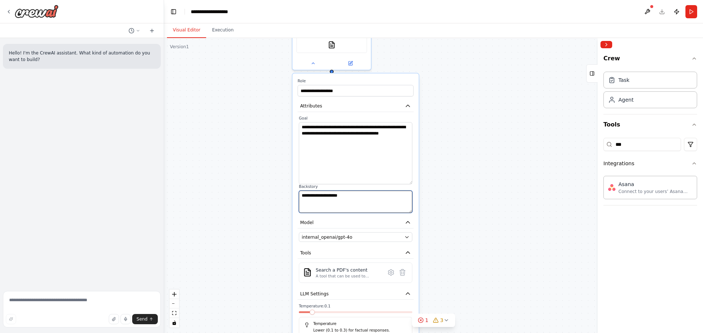
click at [345, 199] on textarea "**********" at bounding box center [355, 202] width 113 height 22
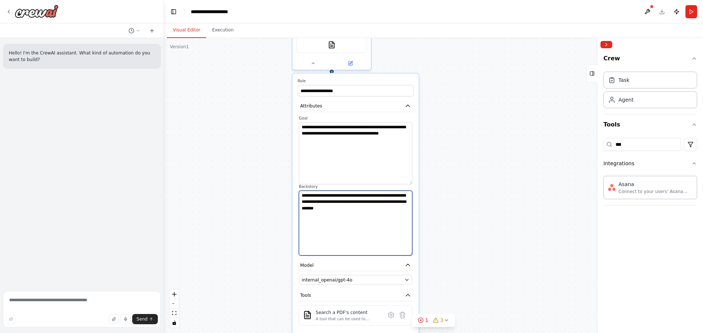
drag, startPoint x: 410, startPoint y: 211, endPoint x: 411, endPoint y: 254, distance: 42.8
click at [411, 254] on textarea "**********" at bounding box center [355, 223] width 113 height 65
paste textarea "**********"
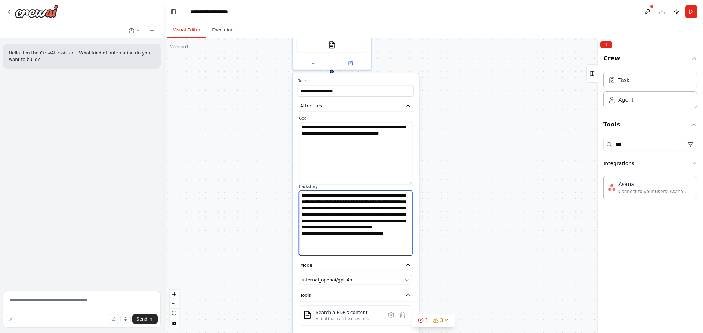
scroll to position [1, 0]
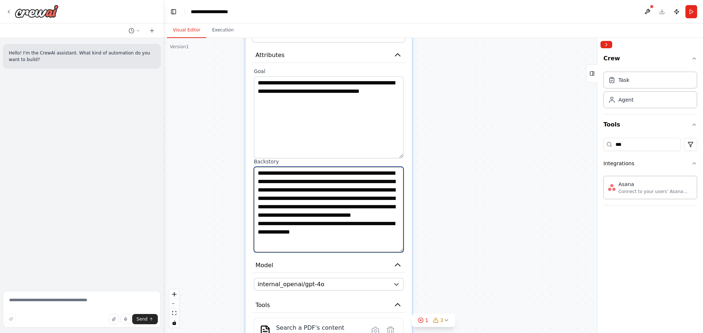
click at [334, 205] on textarea "**********" at bounding box center [329, 210] width 150 height 86
click at [336, 248] on textarea "**********" at bounding box center [329, 210] width 150 height 86
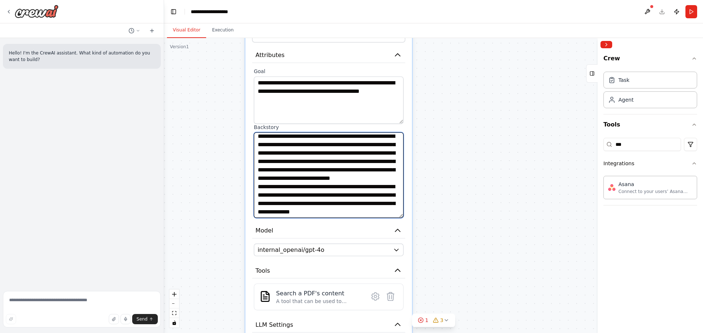
drag, startPoint x: 403, startPoint y: 156, endPoint x: 400, endPoint y: 107, distance: 49.1
click at [400, 107] on textarea "**********" at bounding box center [329, 100] width 150 height 48
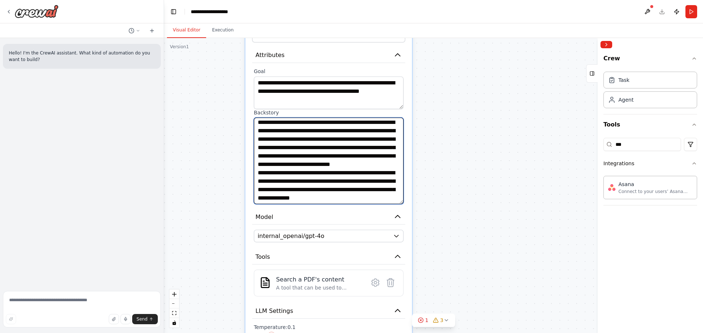
scroll to position [0, 0]
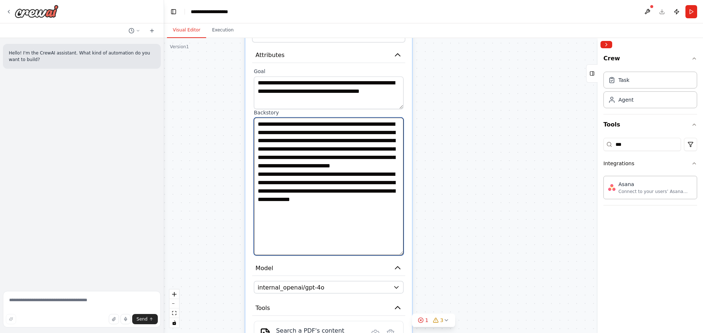
drag, startPoint x: 400, startPoint y: 201, endPoint x: 399, endPoint y: 253, distance: 52.4
click at [399, 253] on textarea "**********" at bounding box center [329, 187] width 150 height 138
click at [345, 230] on textarea "**********" at bounding box center [329, 187] width 150 height 138
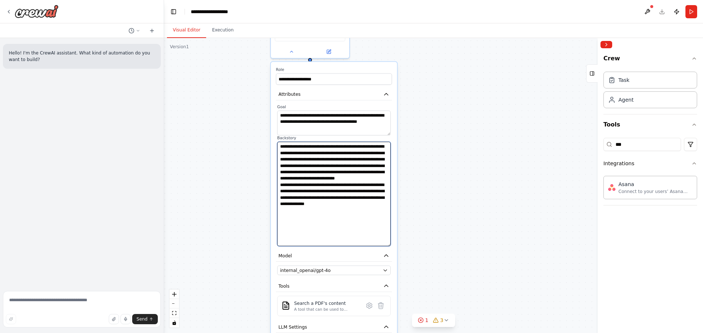
type textarea "**********"
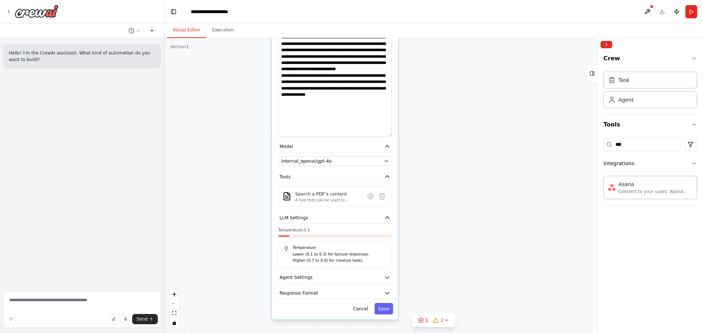
drag, startPoint x: 458, startPoint y: 225, endPoint x: 460, endPoint y: 129, distance: 96.3
click at [311, 173] on button "Tools" at bounding box center [335, 177] width 116 height 12
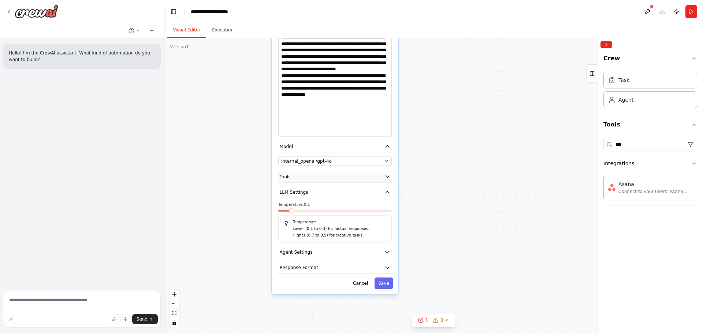
click at [314, 176] on button "Tools" at bounding box center [335, 177] width 116 height 12
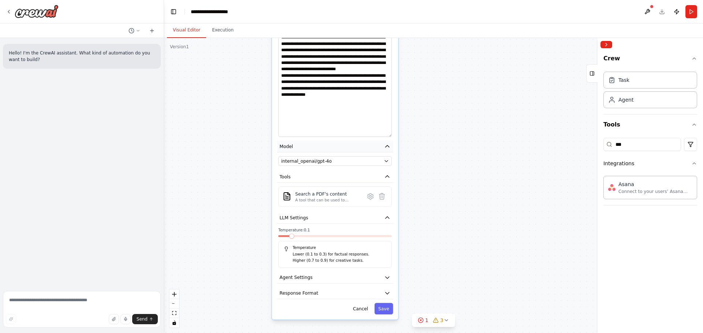
click at [359, 145] on button "Model" at bounding box center [335, 147] width 116 height 12
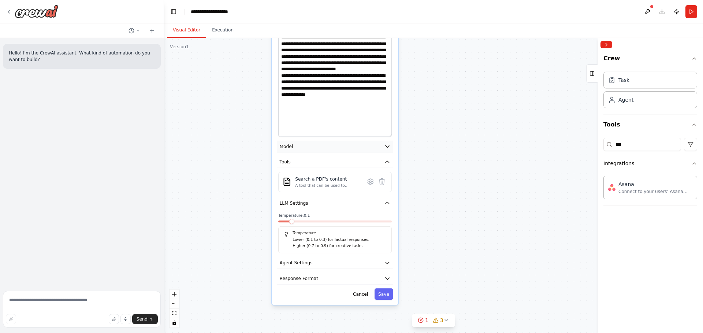
click at [382, 150] on button "Model" at bounding box center [335, 147] width 116 height 12
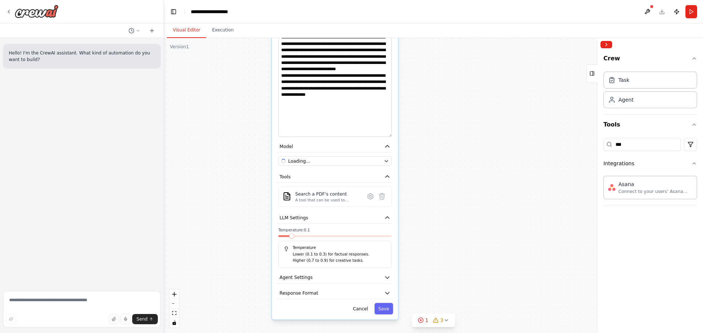
click at [395, 150] on div "**********" at bounding box center [335, 135] width 126 height 367
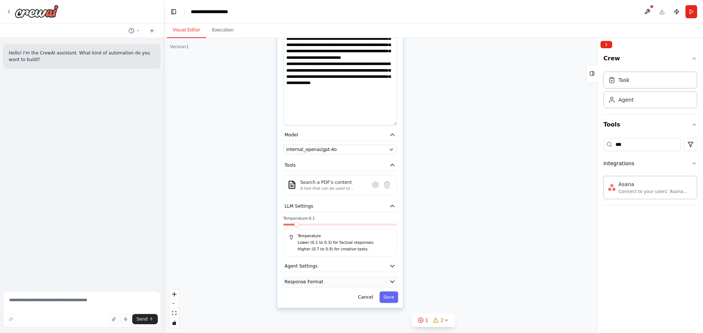
click at [381, 280] on button "Response Format" at bounding box center [340, 282] width 116 height 12
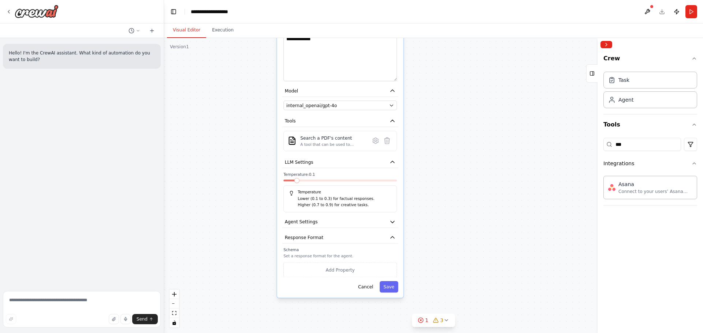
drag, startPoint x: 281, startPoint y: 299, endPoint x: 284, endPoint y: 242, distance: 57.6
click at [284, 242] on div "**********" at bounding box center [340, 97] width 126 height 401
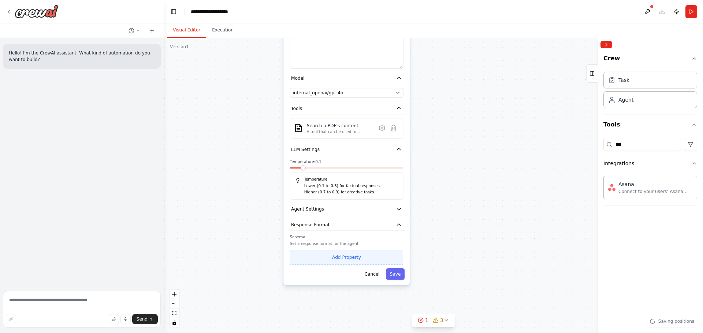
click at [317, 254] on button "Add Property" at bounding box center [346, 257] width 113 height 15
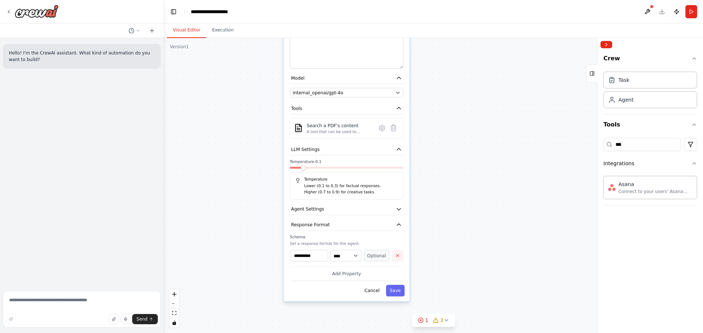
click at [395, 254] on icon "button" at bounding box center [397, 255] width 5 height 5
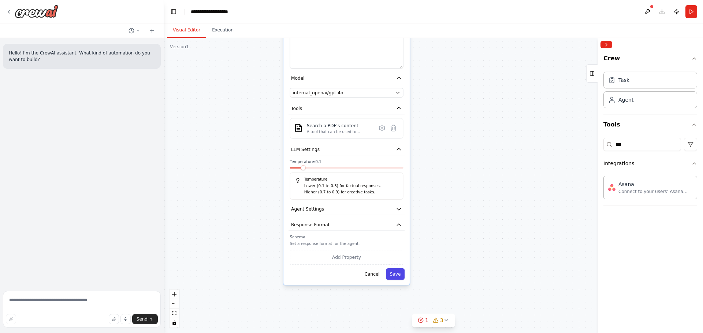
click at [392, 275] on button "Save" at bounding box center [395, 274] width 19 height 11
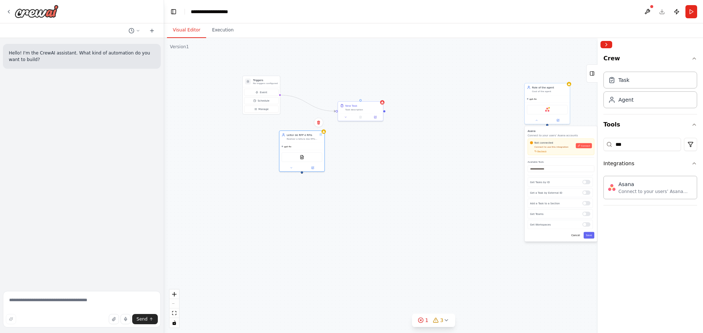
drag, startPoint x: 331, startPoint y: 159, endPoint x: 318, endPoint y: 303, distance: 144.7
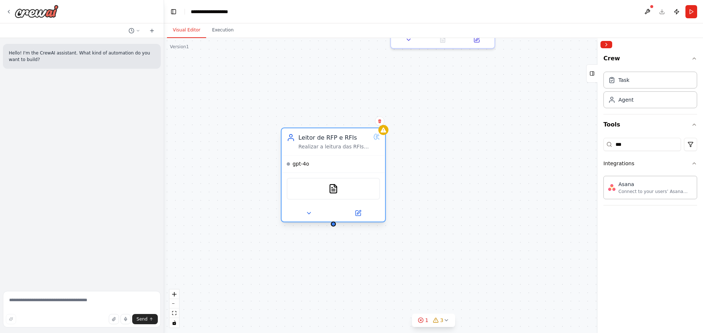
drag, startPoint x: 335, startPoint y: 81, endPoint x: 362, endPoint y: 146, distance: 70.4
click at [362, 146] on div "Leitor de RFP e RFIs Realizar a leitura das RFIs, entender se existe uma estrut…" at bounding box center [333, 142] width 71 height 17
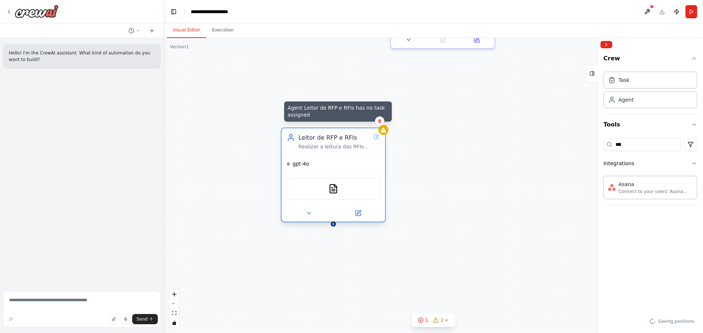
click at [384, 131] on icon at bounding box center [382, 130] width 5 height 5
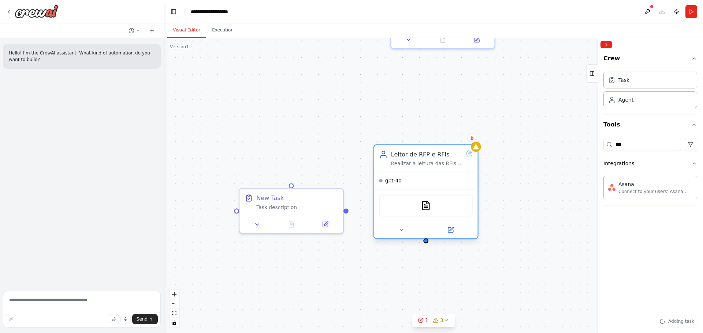
drag, startPoint x: 321, startPoint y: 189, endPoint x: 416, endPoint y: 207, distance: 96.1
click at [416, 207] on div "PDFSearchTool" at bounding box center [425, 206] width 93 height 22
drag, startPoint x: 346, startPoint y: 210, endPoint x: 426, endPoint y: 174, distance: 87.6
click at [260, 194] on div "New Task" at bounding box center [269, 197] width 27 height 8
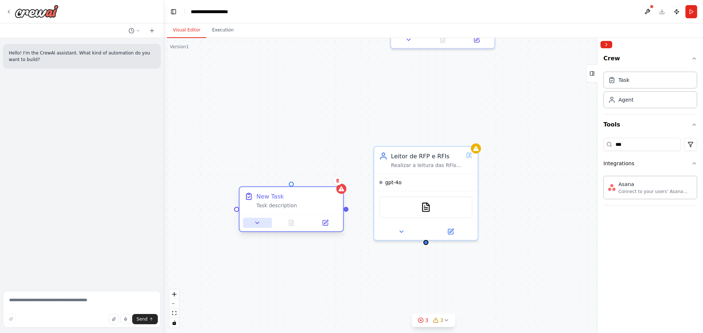
click at [260, 221] on icon at bounding box center [257, 223] width 7 height 7
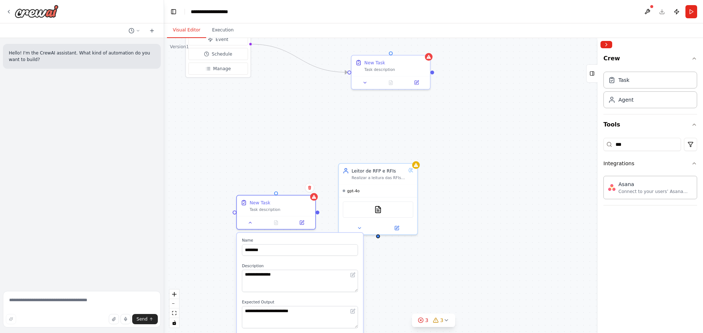
click at [223, 260] on div "**********" at bounding box center [433, 185] width 539 height 295
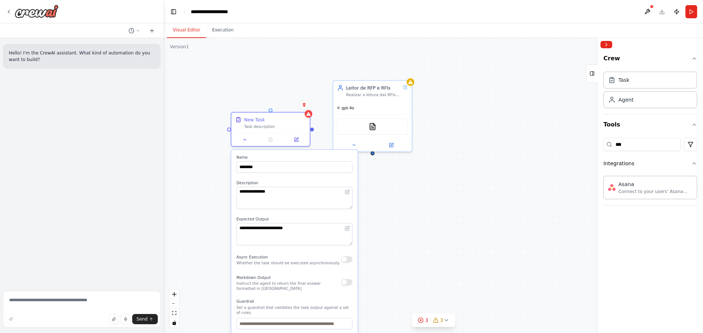
drag, startPoint x: 223, startPoint y: 259, endPoint x: 217, endPoint y: 180, distance: 79.2
click at [305, 110] on button at bounding box center [304, 106] width 10 height 10
click at [303, 107] on icon at bounding box center [303, 106] width 3 height 4
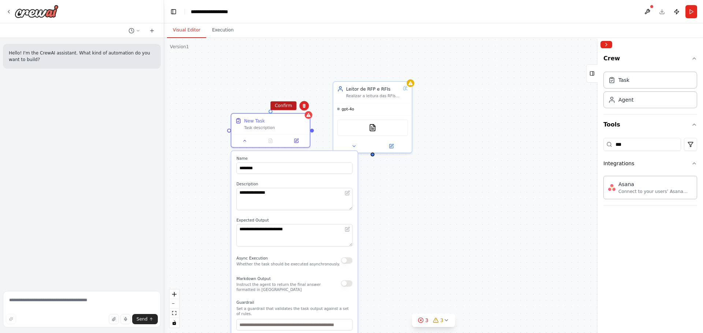
click at [275, 103] on button "Confirm" at bounding box center [283, 105] width 26 height 9
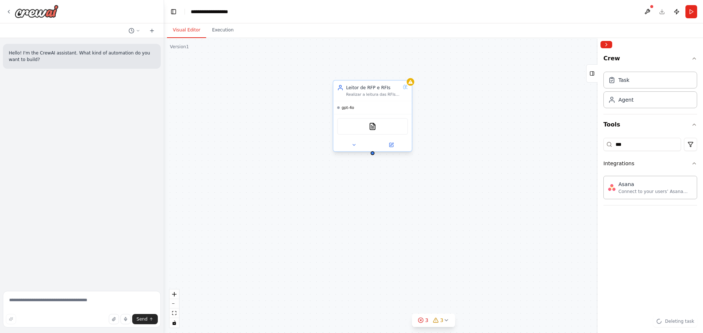
click at [400, 93] on div "Realizar a leitura das RFIs, entender se existe uma estrutura proposta para o f…" at bounding box center [373, 94] width 54 height 5
drag, startPoint x: 428, startPoint y: 134, endPoint x: 412, endPoint y: 226, distance: 93.3
click at [412, 216] on div at bounding box center [404, 209] width 78 height 13
drag, startPoint x: 372, startPoint y: 154, endPoint x: 388, endPoint y: 203, distance: 51.7
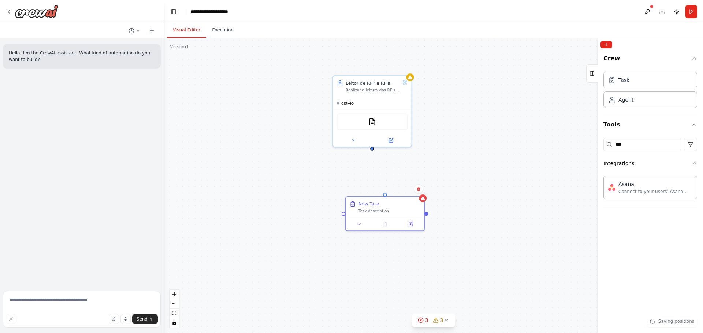
drag, startPoint x: 429, startPoint y: 220, endPoint x: 428, endPoint y: 214, distance: 5.9
click at [428, 214] on div "**********" at bounding box center [433, 185] width 539 height 295
drag, startPoint x: 426, startPoint y: 214, endPoint x: 396, endPoint y: 141, distance: 80.1
click at [356, 141] on button at bounding box center [353, 139] width 36 height 8
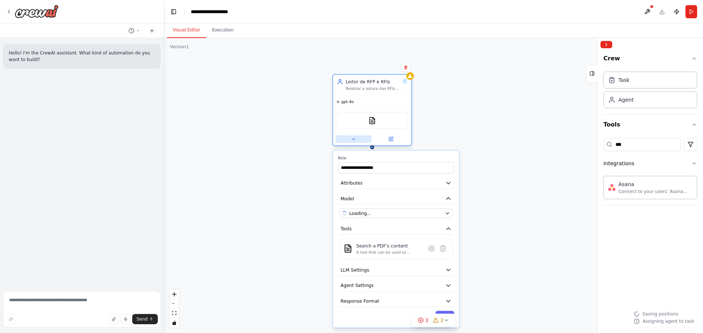
click at [356, 141] on button at bounding box center [353, 139] width 36 height 8
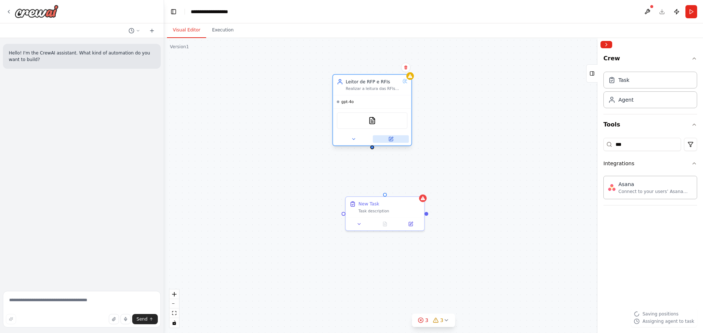
click at [395, 139] on button at bounding box center [391, 139] width 36 height 8
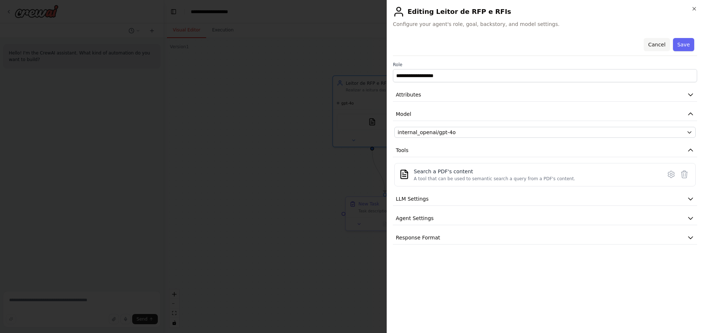
click at [662, 44] on button "Cancel" at bounding box center [656, 44] width 26 height 13
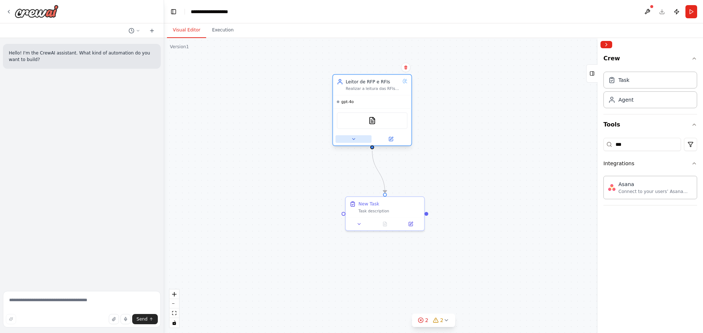
click at [356, 141] on button at bounding box center [353, 139] width 36 height 8
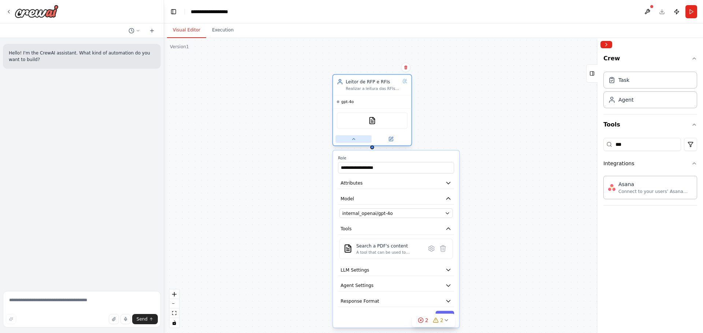
click at [356, 141] on button at bounding box center [353, 139] width 36 height 8
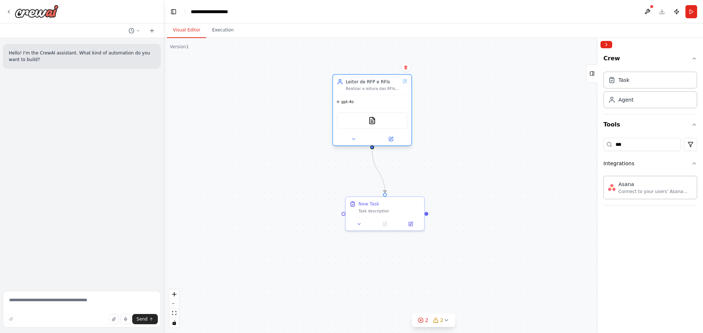
click at [364, 89] on div "Realizar a leitura das RFIs, entender se existe uma estrutura proposta para o f…" at bounding box center [373, 88] width 54 height 5
drag, startPoint x: 391, startPoint y: 212, endPoint x: 308, endPoint y: 232, distance: 85.3
click at [308, 232] on div "New Task Task description" at bounding box center [302, 225] width 78 height 20
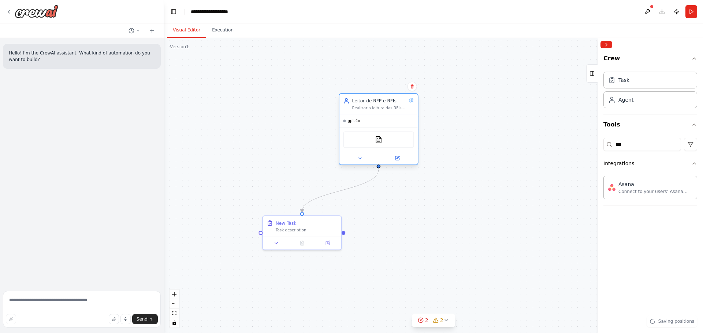
drag, startPoint x: 374, startPoint y: 128, endPoint x: 381, endPoint y: 146, distance: 19.3
click at [381, 146] on div "PDFSearchTool" at bounding box center [378, 140] width 71 height 16
click at [296, 224] on div "New Task" at bounding box center [307, 222] width 62 height 6
click at [290, 232] on div "New Task Task description" at bounding box center [302, 225] width 78 height 20
click at [278, 240] on icon at bounding box center [276, 242] width 5 height 5
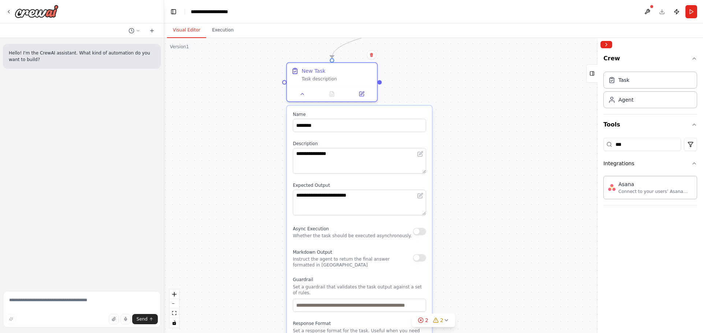
drag, startPoint x: 234, startPoint y: 261, endPoint x: 261, endPoint y: 116, distance: 147.5
drag, startPoint x: 324, startPoint y: 120, endPoint x: 264, endPoint y: 119, distance: 59.7
click at [264, 119] on div ".deletable-edge-delete-btn { width: 20px; height: 20px; border: 0px solid #ffff…" at bounding box center [433, 185] width 539 height 295
type input "*"
type input "**********"
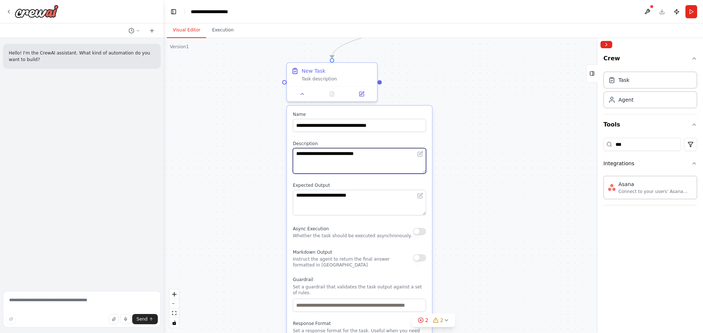
type textarea "**********"
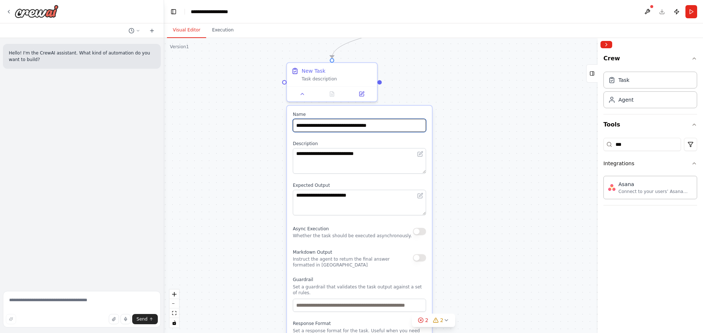
click at [370, 127] on input "**********" at bounding box center [359, 125] width 133 height 13
type input "**********"
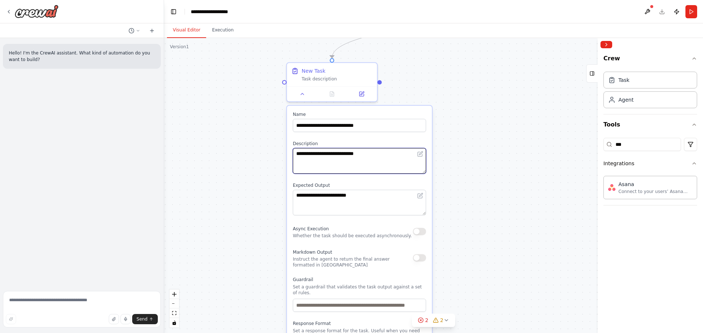
click at [378, 158] on textarea "**********" at bounding box center [359, 161] width 133 height 26
type textarea "**********"
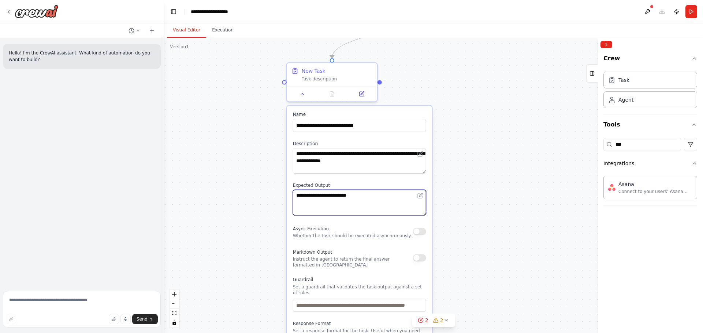
drag, startPoint x: 375, startPoint y: 200, endPoint x: 272, endPoint y: 193, distance: 103.1
click at [272, 193] on div ".deletable-edge-delete-btn { width: 20px; height: 20px; border: 0px solid #ffff…" at bounding box center [433, 185] width 539 height 295
type textarea "**********"
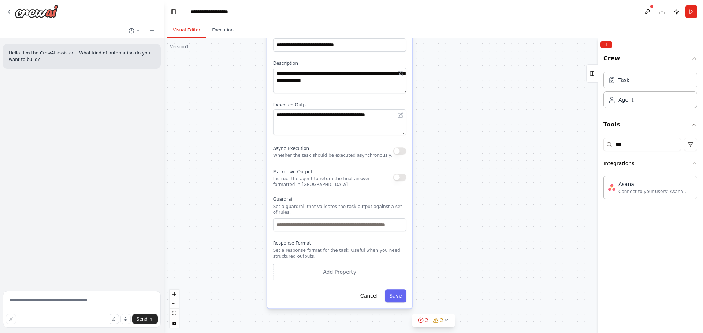
drag, startPoint x: 455, startPoint y: 257, endPoint x: 436, endPoint y: 177, distance: 82.9
click at [436, 177] on div ".deletable-edge-delete-btn { width: 20px; height: 20px; border: 0px solid #ffff…" at bounding box center [433, 185] width 539 height 295
click at [331, 221] on input "text" at bounding box center [339, 225] width 133 height 13
click at [461, 215] on div ".deletable-edge-delete-btn { width: 20px; height: 20px; border: 0px solid #ffff…" at bounding box center [433, 185] width 539 height 295
click at [397, 292] on button "Save" at bounding box center [395, 296] width 21 height 13
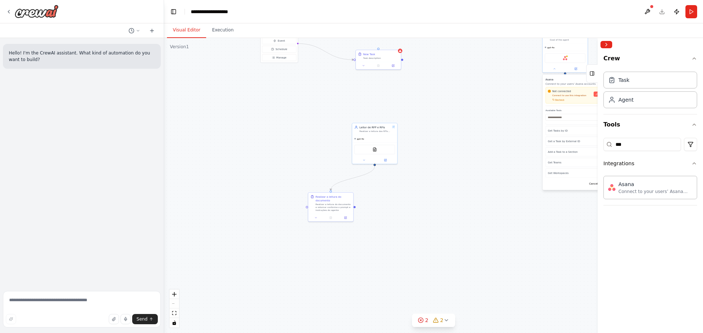
drag, startPoint x: 474, startPoint y: 153, endPoint x: 408, endPoint y: 281, distance: 144.5
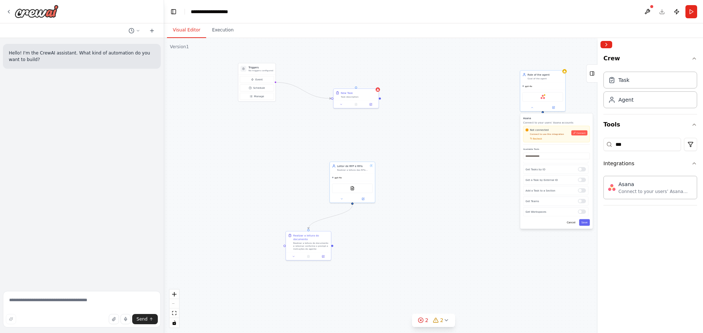
drag, startPoint x: 409, startPoint y: 198, endPoint x: 377, endPoint y: 237, distance: 50.4
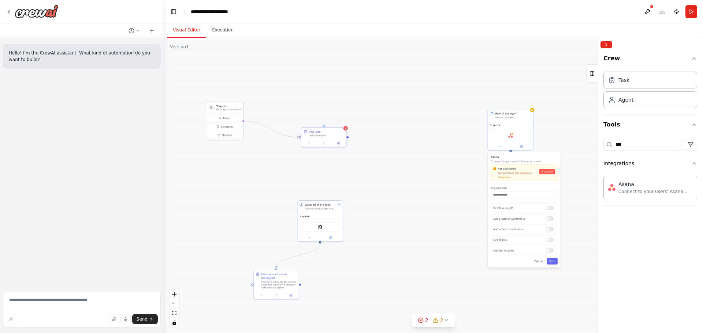
click at [228, 105] on h3 "Triggers" at bounding box center [228, 106] width 25 height 4
click at [330, 137] on div "New Task Task description" at bounding box center [323, 133] width 45 height 12
drag, startPoint x: 227, startPoint y: 108, endPoint x: 219, endPoint y: 252, distance: 144.0
click at [216, 260] on p "No triggers configured" at bounding box center [217, 259] width 25 height 3
click at [332, 137] on div "Task description" at bounding box center [327, 135] width 36 height 3
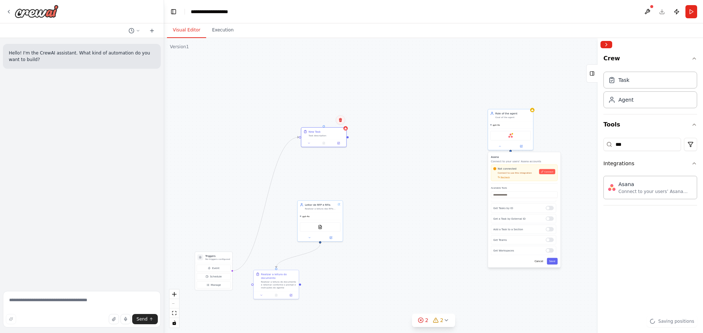
click at [339, 122] on icon at bounding box center [340, 120] width 4 height 4
click at [318, 124] on button "Confirm" at bounding box center [320, 120] width 26 height 9
click at [523, 126] on div "gpt-4o" at bounding box center [510, 124] width 45 height 7
click at [524, 104] on button at bounding box center [527, 101] width 10 height 10
click at [508, 105] on button "Confirm" at bounding box center [506, 101] width 26 height 9
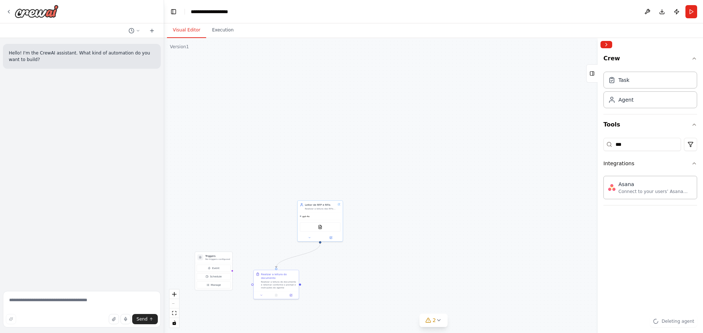
click at [547, 159] on div ".deletable-edge-delete-btn { width: 20px; height: 20px; border: 0px solid #ffff…" at bounding box center [433, 185] width 539 height 295
drag, startPoint x: 329, startPoint y: 170, endPoint x: 351, endPoint y: 139, distance: 37.7
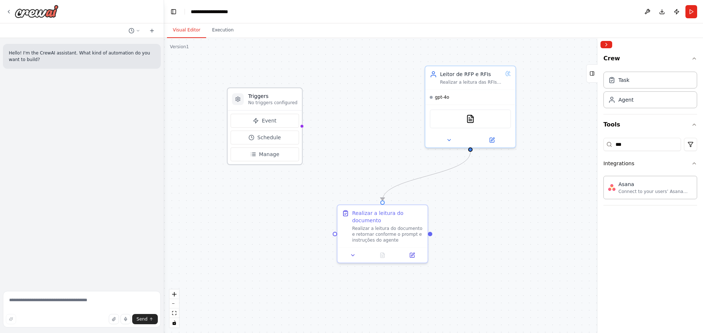
drag, startPoint x: 264, startPoint y: 184, endPoint x: 283, endPoint y: 89, distance: 97.2
click at [283, 100] on p "No triggers configured" at bounding box center [272, 103] width 49 height 6
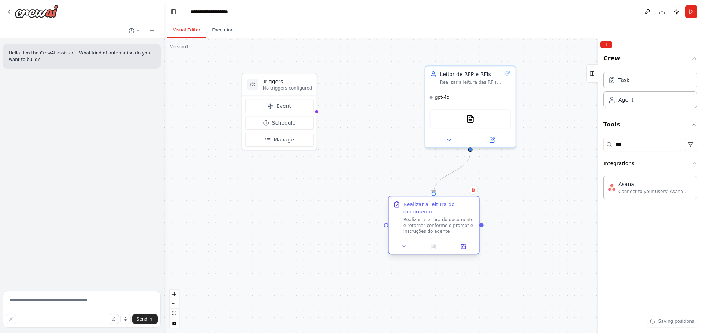
drag, startPoint x: 370, startPoint y: 245, endPoint x: 417, endPoint y: 237, distance: 47.5
click at [417, 237] on div "Realizar a leitura do documento Realizar a leitura do documento e retornar conf…" at bounding box center [434, 218] width 90 height 42
click at [385, 146] on div ".deletable-edge-delete-btn { width: 20px; height: 20px; border: 0px solid #ffff…" at bounding box center [433, 185] width 539 height 295
drag, startPoint x: 314, startPoint y: 111, endPoint x: 386, endPoint y: 228, distance: 136.9
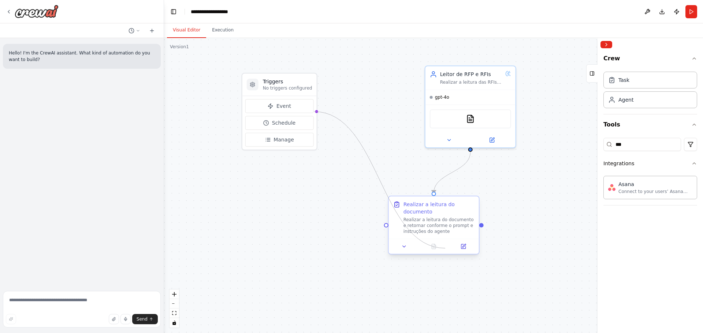
click at [385, 229] on div ".deletable-edge-delete-btn { width: 20px; height: 20px; border: 0px solid #ffff…" at bounding box center [433, 185] width 539 height 295
click at [386, 227] on div at bounding box center [386, 225] width 4 height 4
drag, startPoint x: 482, startPoint y: 225, endPoint x: 310, endPoint y: 111, distance: 206.4
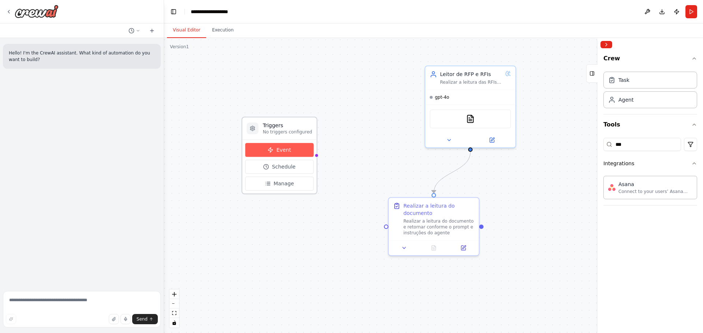
drag, startPoint x: 288, startPoint y: 102, endPoint x: 290, endPoint y: 146, distance: 43.2
click at [290, 146] on button "Event" at bounding box center [279, 150] width 68 height 14
click at [295, 128] on h3 "Triggers" at bounding box center [287, 125] width 49 height 7
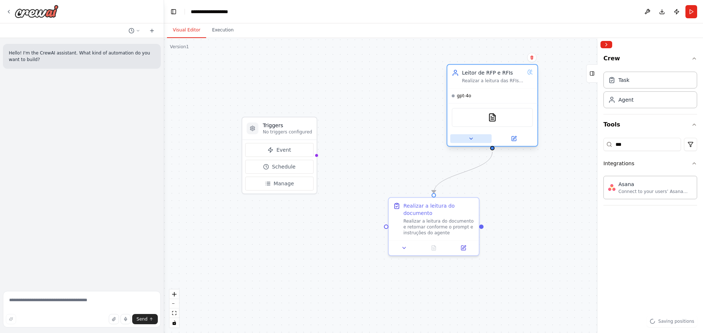
drag, startPoint x: 452, startPoint y: 134, endPoint x: 473, endPoint y: 130, distance: 20.9
click at [473, 134] on button at bounding box center [470, 138] width 41 height 9
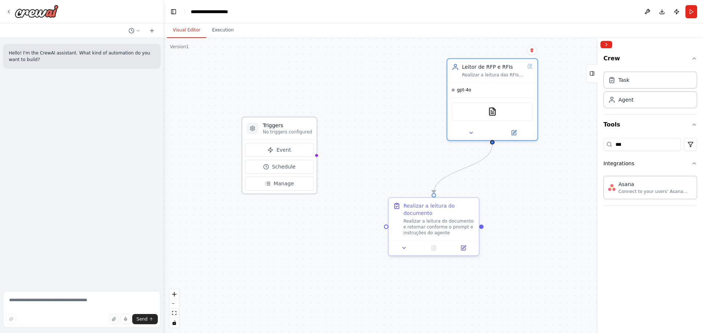
click at [286, 122] on h3 "Triggers" at bounding box center [287, 125] width 49 height 7
click at [473, 83] on div "gpt-4o" at bounding box center [492, 88] width 90 height 15
click at [287, 180] on button "Manage" at bounding box center [279, 184] width 68 height 14
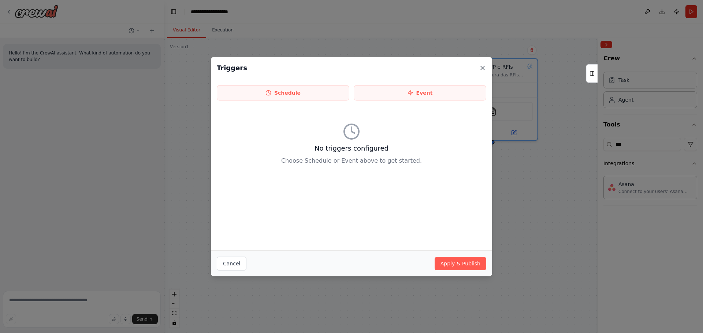
click at [480, 65] on icon at bounding box center [482, 67] width 7 height 7
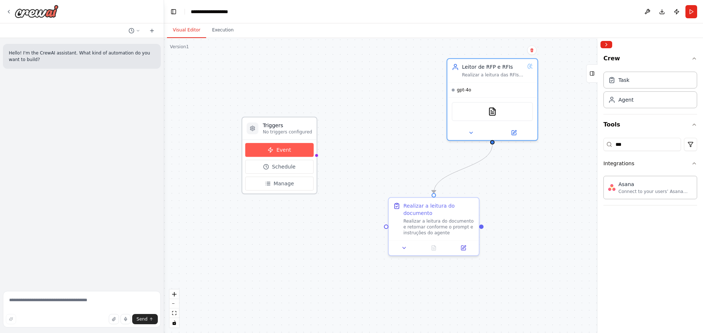
click at [272, 146] on button "Event" at bounding box center [279, 150] width 68 height 14
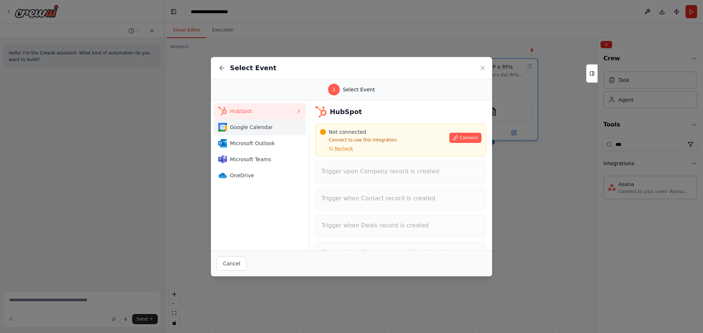
click at [260, 134] on button "Google Calendar" at bounding box center [260, 127] width 92 height 16
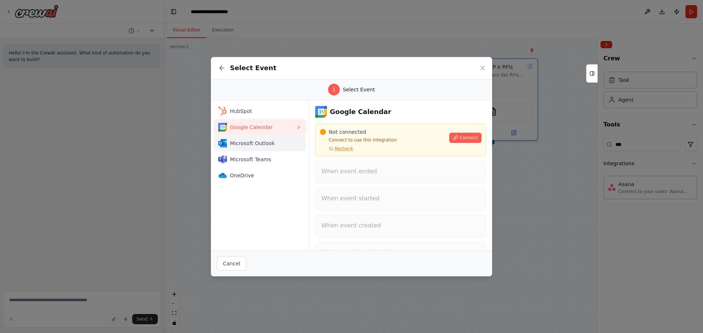
click at [256, 149] on button "Microsoft Outlook" at bounding box center [260, 143] width 92 height 16
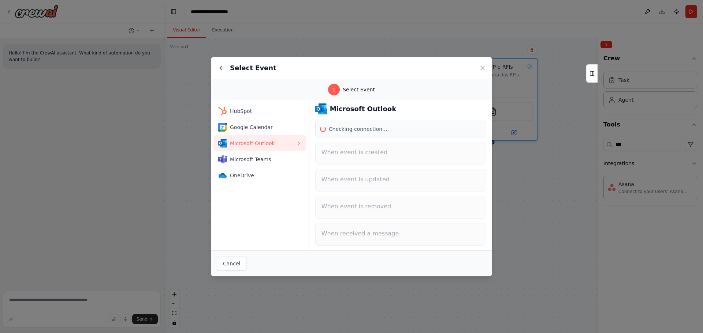
scroll to position [4, 0]
click at [244, 161] on span "Microsoft Teams" at bounding box center [263, 159] width 66 height 7
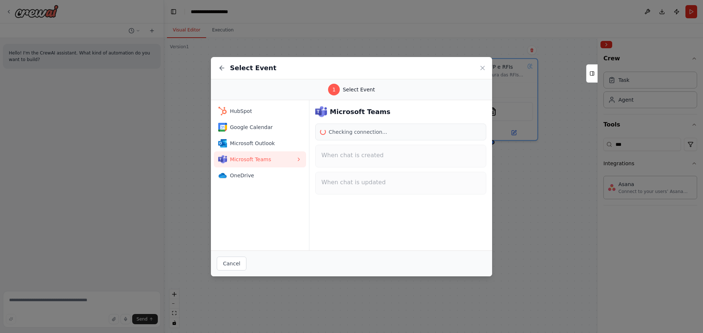
scroll to position [0, 0]
click at [240, 173] on span "OneDrive" at bounding box center [263, 175] width 66 height 7
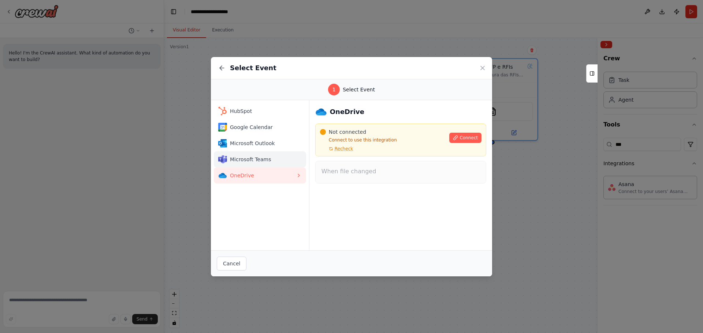
click at [244, 164] on button "Microsoft Teams" at bounding box center [260, 160] width 92 height 16
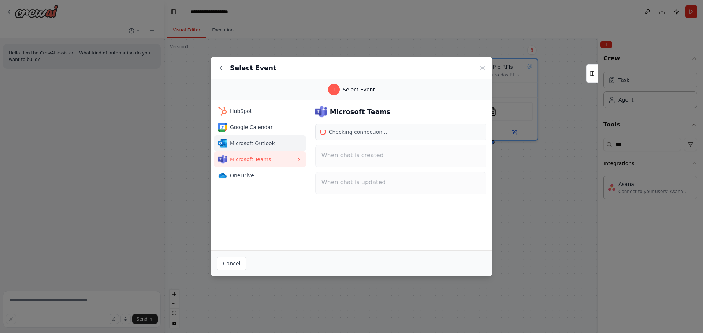
click at [252, 137] on button "Microsoft Outlook" at bounding box center [260, 143] width 92 height 16
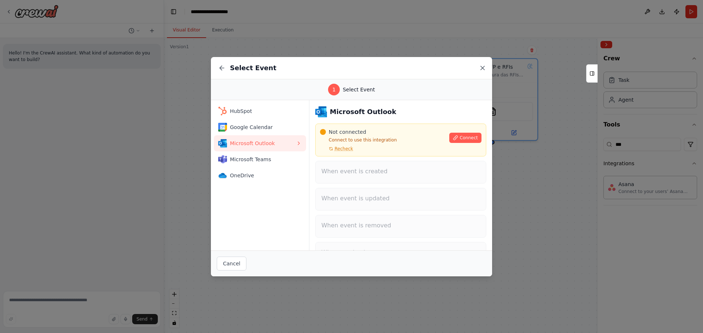
click at [479, 70] on icon at bounding box center [482, 67] width 7 height 7
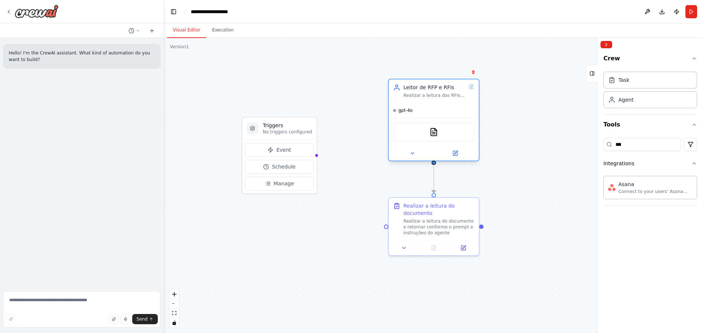
drag, startPoint x: 490, startPoint y: 84, endPoint x: 430, endPoint y: 100, distance: 62.4
click at [430, 103] on div "gpt-4o" at bounding box center [434, 110] width 90 height 15
click at [288, 126] on h3 "Triggers" at bounding box center [287, 125] width 49 height 7
click at [293, 122] on h3 "Triggers" at bounding box center [287, 125] width 49 height 7
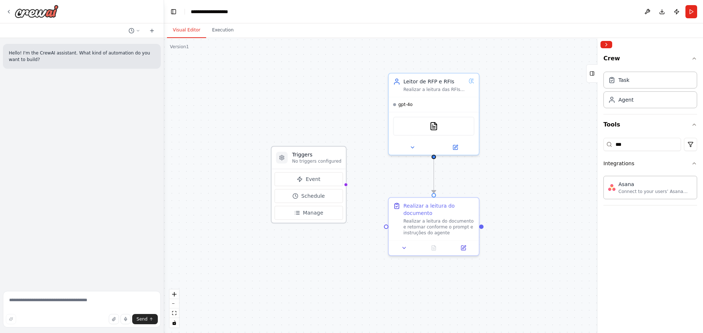
drag, startPoint x: 288, startPoint y: 124, endPoint x: 321, endPoint y: 155, distance: 45.6
click at [321, 155] on h3 "Triggers" at bounding box center [316, 154] width 49 height 7
drag, startPoint x: 321, startPoint y: 155, endPoint x: 286, endPoint y: 165, distance: 37.0
click at [286, 165] on div "Triggers No triggers configured" at bounding box center [309, 158] width 74 height 22
click at [285, 156] on div at bounding box center [282, 158] width 12 height 12
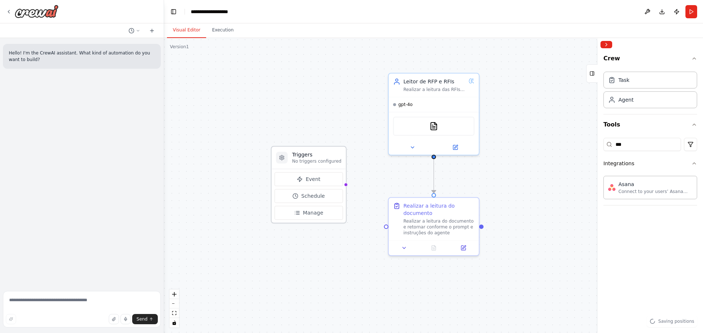
click at [285, 156] on div at bounding box center [282, 158] width 12 height 12
click at [280, 160] on icon at bounding box center [282, 158] width 6 height 6
click at [310, 184] on button "Event" at bounding box center [309, 179] width 68 height 14
click at [303, 176] on button "Event" at bounding box center [309, 179] width 68 height 14
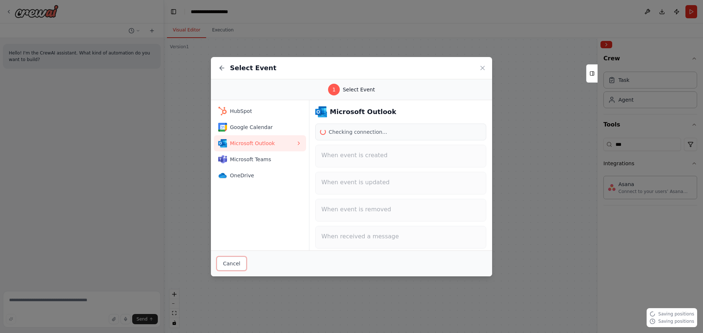
click at [238, 264] on button "Cancel" at bounding box center [232, 264] width 30 height 14
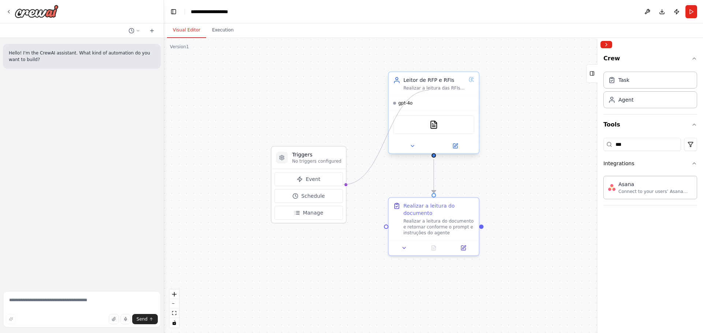
drag, startPoint x: 343, startPoint y: 185, endPoint x: 429, endPoint y: 90, distance: 127.5
drag, startPoint x: 344, startPoint y: 184, endPoint x: 421, endPoint y: 213, distance: 82.1
click at [220, 33] on button "Execution" at bounding box center [222, 30] width 33 height 15
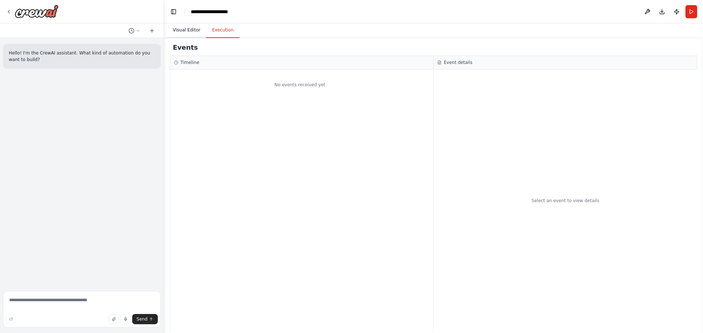
click at [190, 30] on button "Visual Editor" at bounding box center [186, 30] width 39 height 15
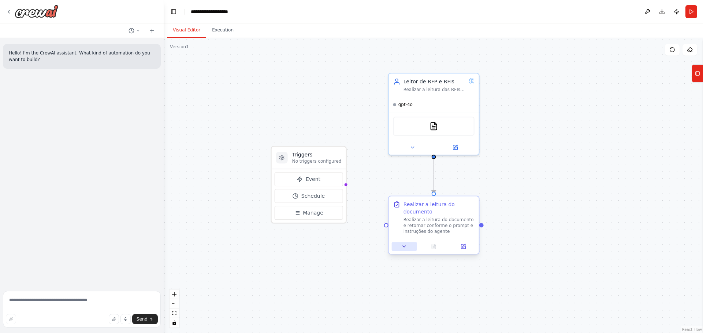
click at [402, 243] on button at bounding box center [404, 246] width 25 height 9
click at [404, 222] on div "Realizar a leitura do documento e retornar conforme o prompt e instruções do ag…" at bounding box center [438, 226] width 71 height 18
click at [402, 253] on div at bounding box center [434, 246] width 90 height 15
click at [404, 246] on icon at bounding box center [404, 246] width 3 height 1
click at [419, 215] on div "Realizar a leitura do documento" at bounding box center [438, 208] width 71 height 15
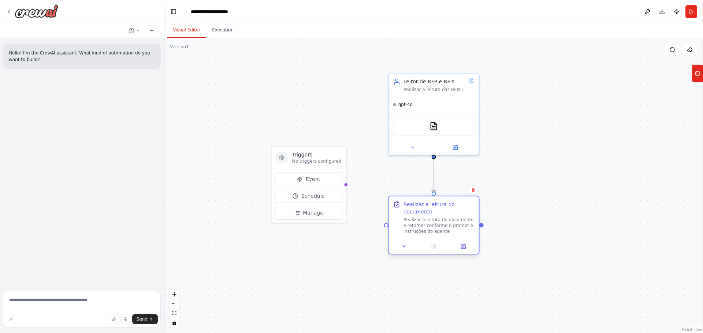
click at [419, 215] on div "Realizar a leitura do documento" at bounding box center [438, 208] width 71 height 15
click at [353, 154] on div ".deletable-edge-delete-btn { width: 20px; height: 20px; border: 0px solid #ffff…" at bounding box center [433, 185] width 539 height 295
click at [690, 18] on header "**********" at bounding box center [433, 11] width 539 height 23
click at [691, 12] on button "Run" at bounding box center [691, 11] width 12 height 13
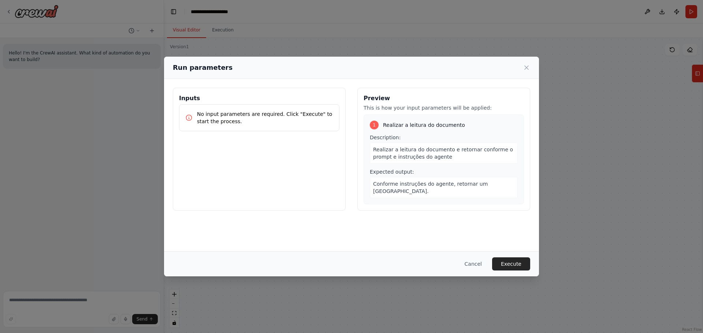
click at [414, 156] on span "Realizar a leitura do documento e retornar conforme o prompt e instruções do ag…" at bounding box center [443, 153] width 140 height 13
click at [506, 262] on button "Execute" at bounding box center [511, 264] width 38 height 13
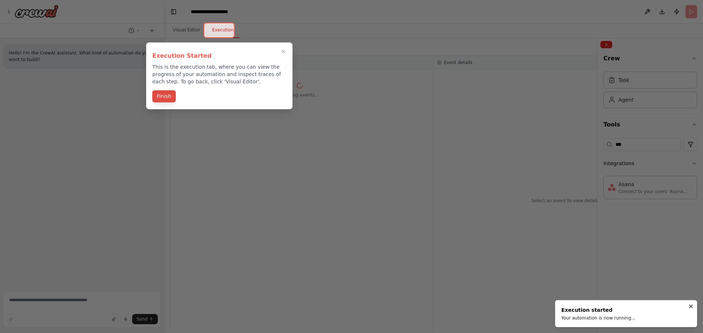
click at [157, 97] on button "Finish" at bounding box center [163, 96] width 23 height 12
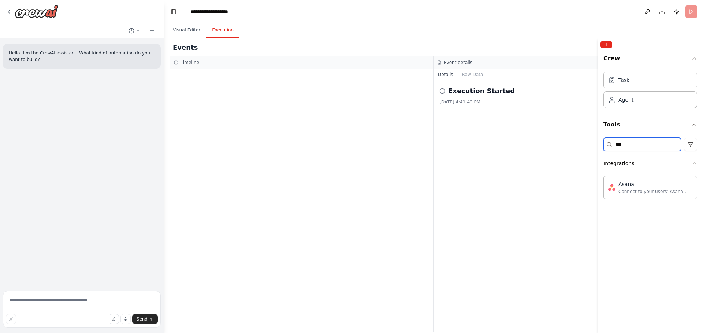
click at [624, 146] on input "***" at bounding box center [642, 144] width 78 height 13
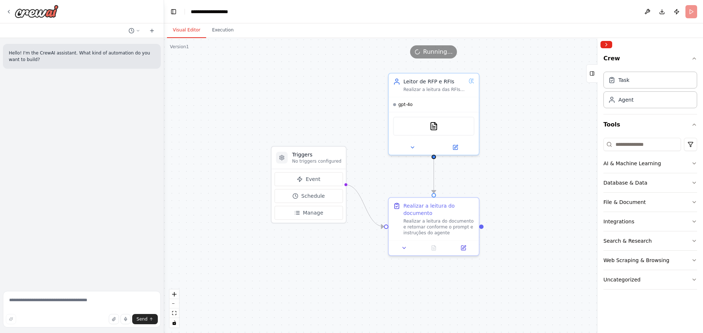
click at [186, 33] on button "Visual Editor" at bounding box center [186, 30] width 39 height 15
drag, startPoint x: 325, startPoint y: 162, endPoint x: 272, endPoint y: 164, distance: 52.4
click at [272, 164] on p "No triggers configured" at bounding box center [272, 161] width 49 height 6
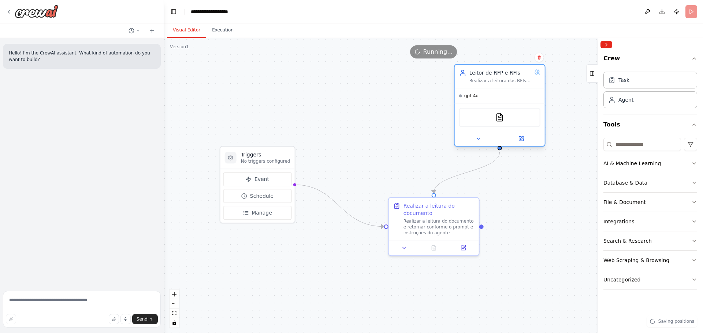
drag, startPoint x: 428, startPoint y: 88, endPoint x: 489, endPoint y: 81, distance: 61.2
click at [489, 81] on div "Realizar a leitura das RFIs, entender se existe uma estrutura proposta para o f…" at bounding box center [500, 81] width 62 height 6
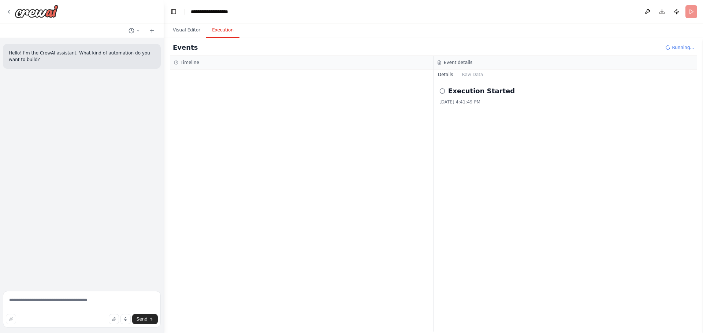
click at [228, 31] on button "Execution" at bounding box center [222, 30] width 33 height 15
click at [185, 100] on div "▼ Realizar a leitura do documento" at bounding box center [222, 100] width 86 height 6
click at [185, 100] on div "▶ Realizar a leitura do documento" at bounding box center [222, 100] width 86 height 6
click at [199, 114] on span "Started" at bounding box center [199, 111] width 16 height 6
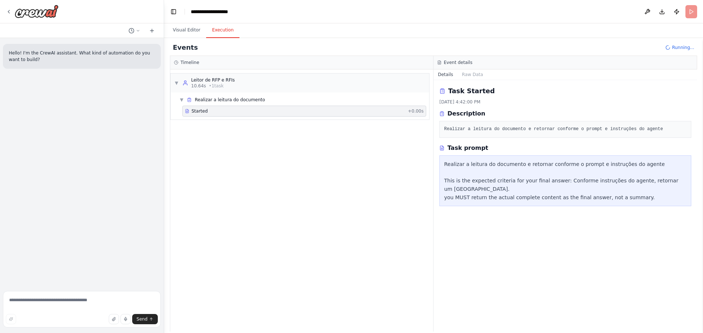
click at [295, 190] on div "▼ Leitor de RFP e RFIs 10.64s • 1 task ▼ Realizar a leitura do documento Starte…" at bounding box center [301, 201] width 263 height 262
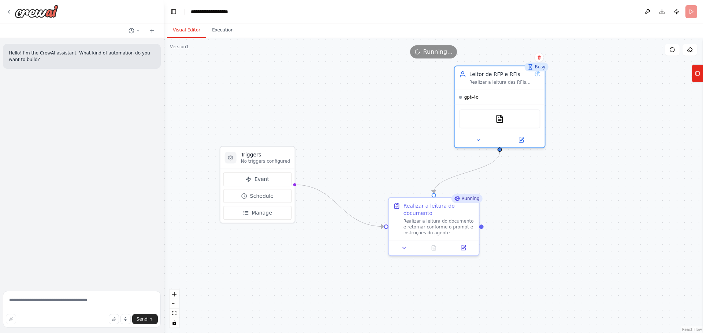
click at [182, 32] on button "Visual Editor" at bounding box center [186, 30] width 39 height 15
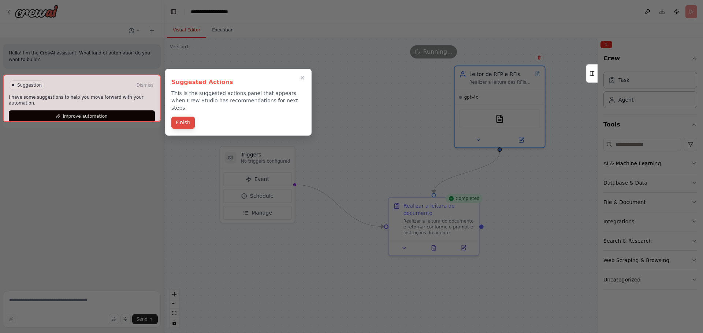
click at [187, 117] on button "Finish" at bounding box center [182, 123] width 23 height 12
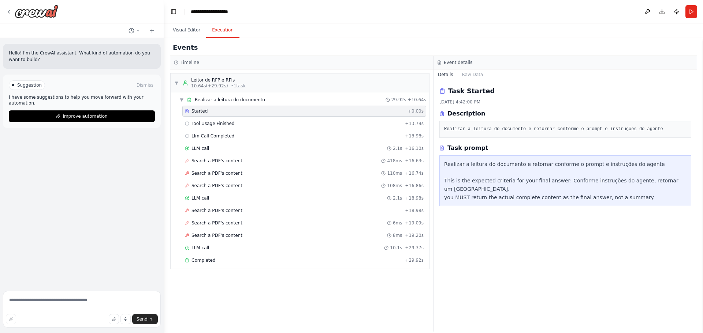
click at [227, 33] on button "Execution" at bounding box center [222, 30] width 33 height 15
click at [213, 257] on div "Completed + 29.92s" at bounding box center [304, 260] width 244 height 11
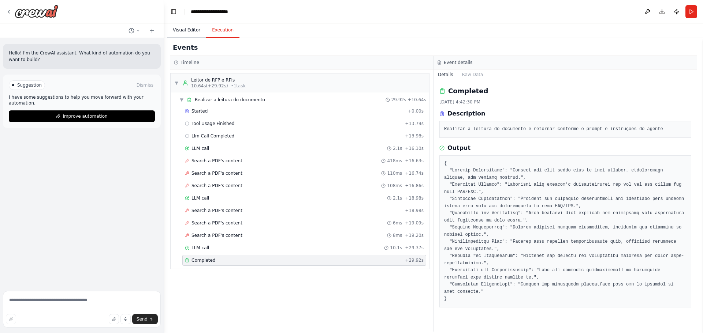
click at [185, 33] on button "Visual Editor" at bounding box center [186, 30] width 39 height 15
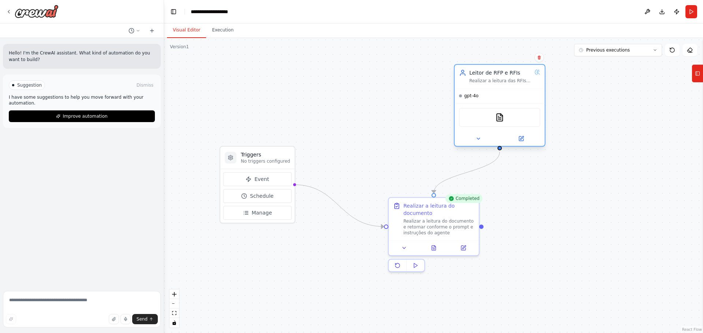
click at [486, 130] on div "PDFSearchTool" at bounding box center [500, 117] width 90 height 28
click at [480, 142] on button at bounding box center [478, 138] width 41 height 9
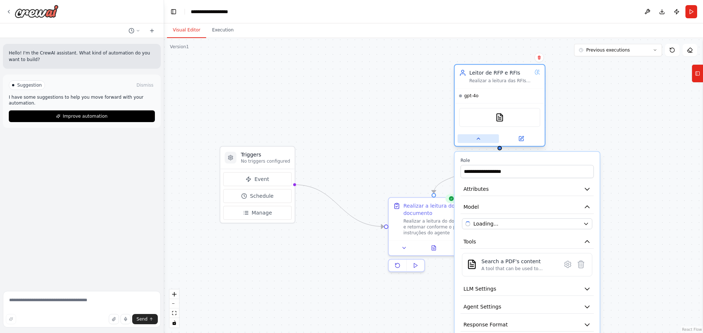
click at [480, 142] on button at bounding box center [478, 138] width 41 height 9
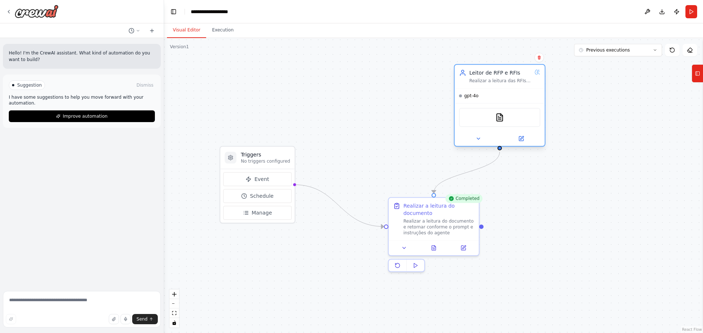
click at [505, 80] on div "Realizar a leitura das RFIs, entender se existe uma estrutura proposta para o f…" at bounding box center [500, 81] width 62 height 6
click at [521, 144] on div at bounding box center [500, 138] width 90 height 15
click at [522, 138] on icon at bounding box center [521, 138] width 3 height 3
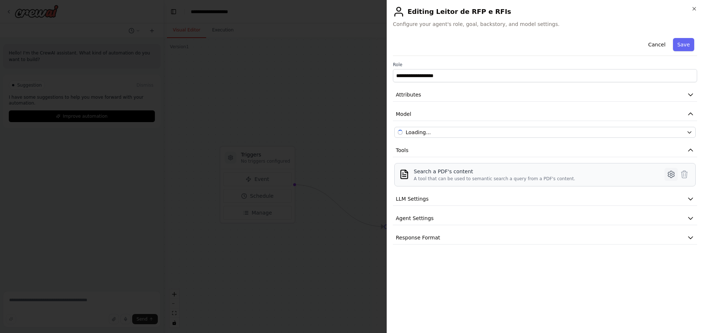
click at [670, 171] on icon at bounding box center [671, 174] width 9 height 9
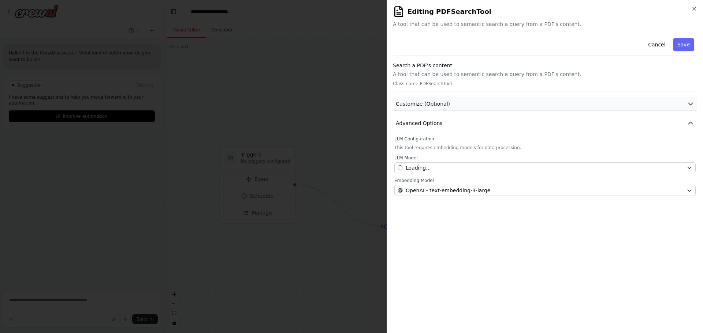
click at [684, 104] on button "Customize (Optional)" at bounding box center [545, 104] width 304 height 14
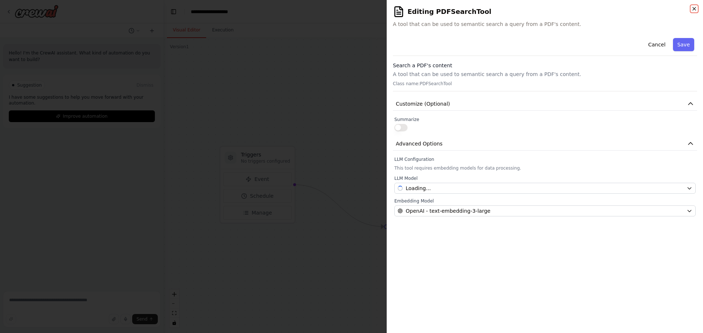
click at [694, 6] on icon "button" at bounding box center [694, 9] width 6 height 6
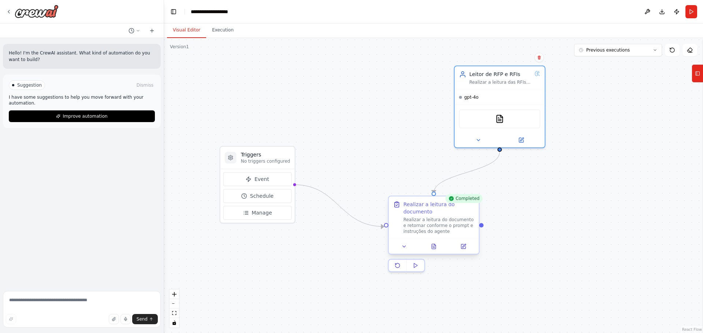
click at [415, 239] on div at bounding box center [434, 246] width 90 height 15
click at [437, 248] on button at bounding box center [433, 246] width 31 height 9
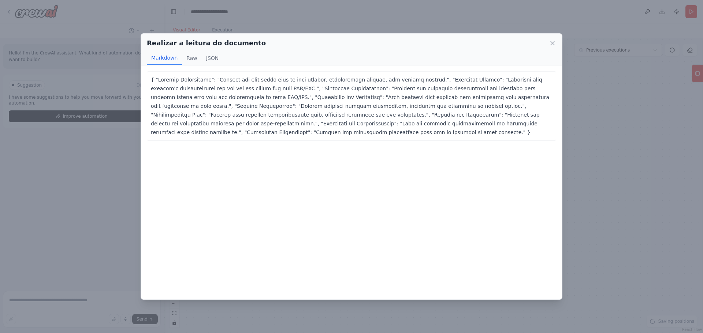
click at [558, 37] on div "Realizar a leitura do documento Markdown Raw JSON" at bounding box center [351, 50] width 421 height 32
click at [555, 40] on icon at bounding box center [552, 43] width 7 height 7
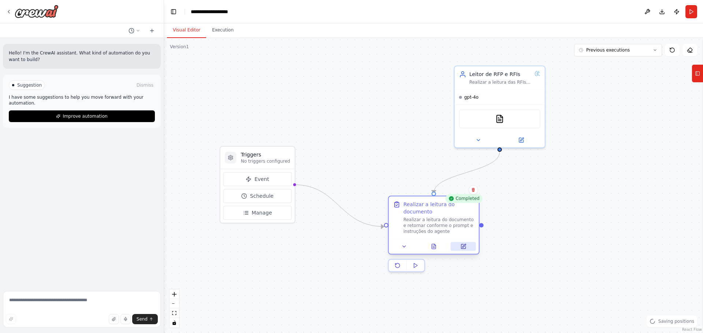
click at [462, 245] on icon at bounding box center [463, 246] width 4 height 4
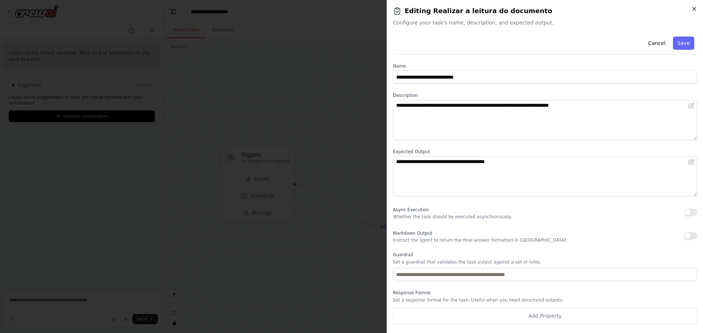
click at [694, 7] on icon "button" at bounding box center [694, 9] width 6 height 6
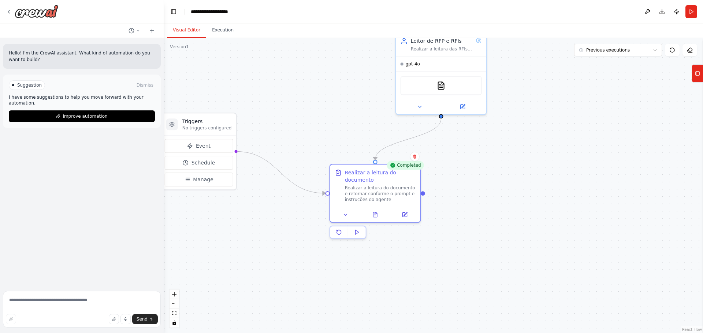
drag, startPoint x: 330, startPoint y: 283, endPoint x: 270, endPoint y: 250, distance: 68.3
click at [270, 250] on div ".deletable-edge-delete-btn { width: 20px; height: 20px; border: 0px solid #ffff…" at bounding box center [433, 185] width 539 height 295
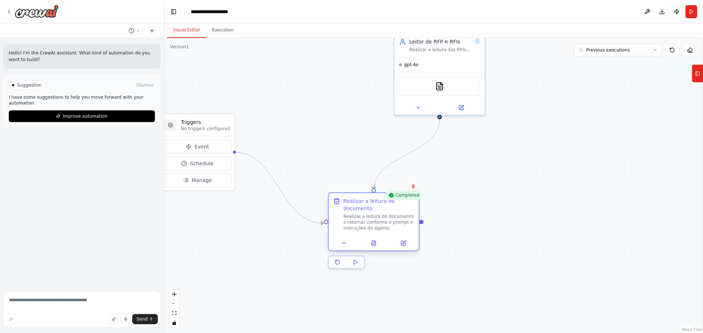
drag, startPoint x: 352, startPoint y: 178, endPoint x: 355, endPoint y: 206, distance: 27.5
click at [355, 206] on div "Realizar a leitura do documento" at bounding box center [378, 205] width 71 height 15
drag, startPoint x: 355, startPoint y: 206, endPoint x: 347, endPoint y: 214, distance: 11.4
click at [347, 214] on div "Realizar a leitura do documento e retornar conforme o prompt e instruções do ag…" at bounding box center [378, 223] width 71 height 18
click at [701, 72] on button "Tools" at bounding box center [696, 73] width 11 height 18
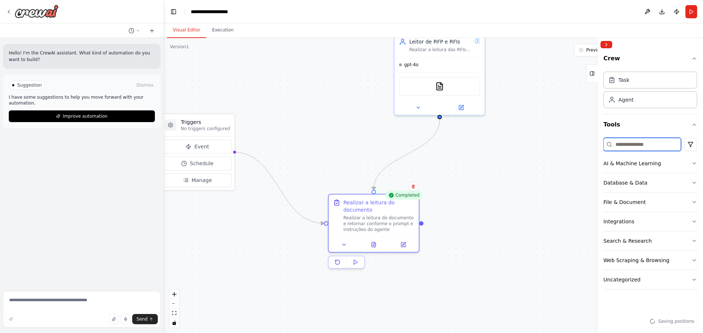
click at [613, 148] on input at bounding box center [642, 144] width 78 height 13
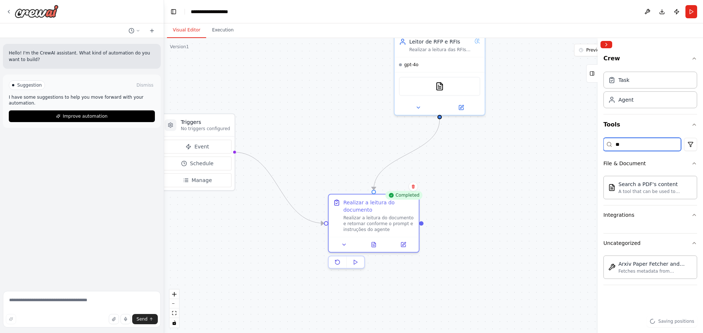
type input "***"
drag, startPoint x: 643, startPoint y: 149, endPoint x: 606, endPoint y: 153, distance: 37.2
click at [606, 153] on div "*** File & Document Search a PDF's content A tool that can be used to semantic …" at bounding box center [650, 196] width 94 height 122
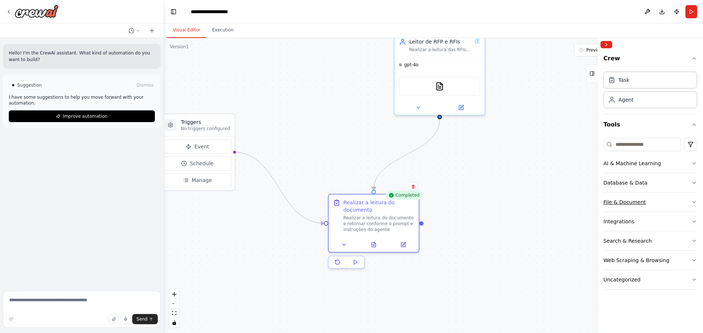
click at [656, 203] on button "File & Document" at bounding box center [650, 202] width 94 height 19
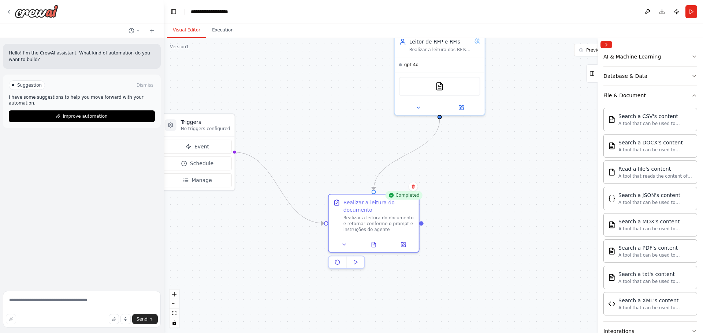
scroll to position [110, 0]
